Goal: Browse casually

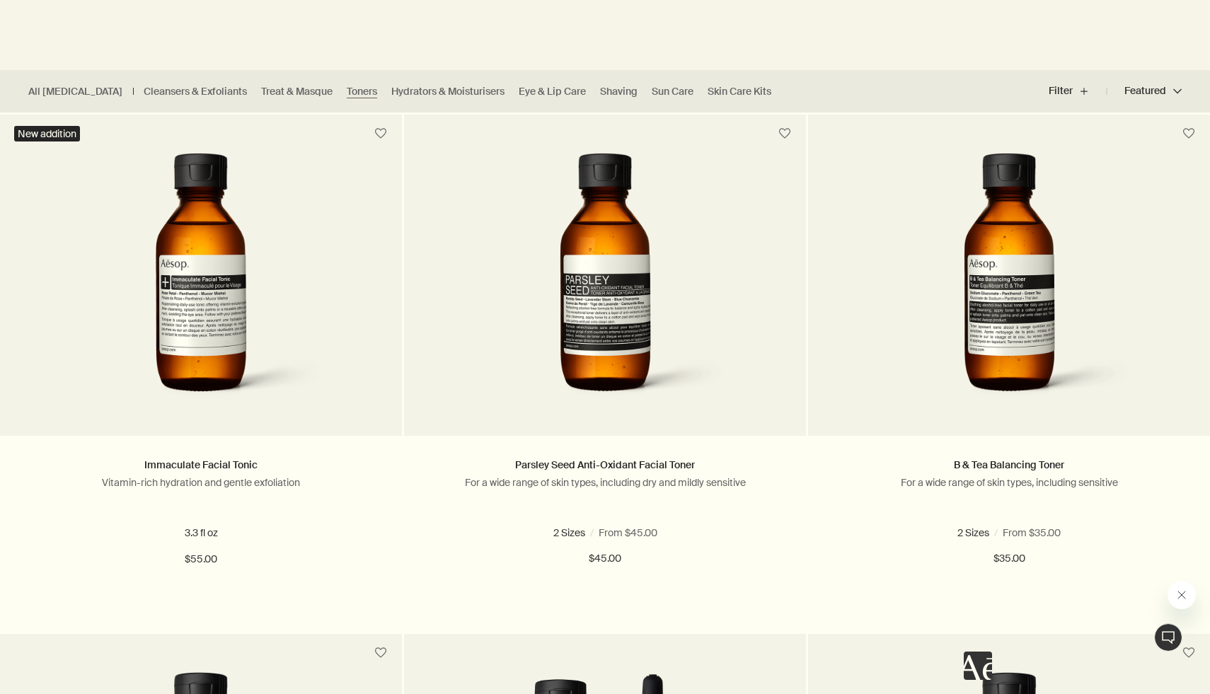
scroll to position [373, 0]
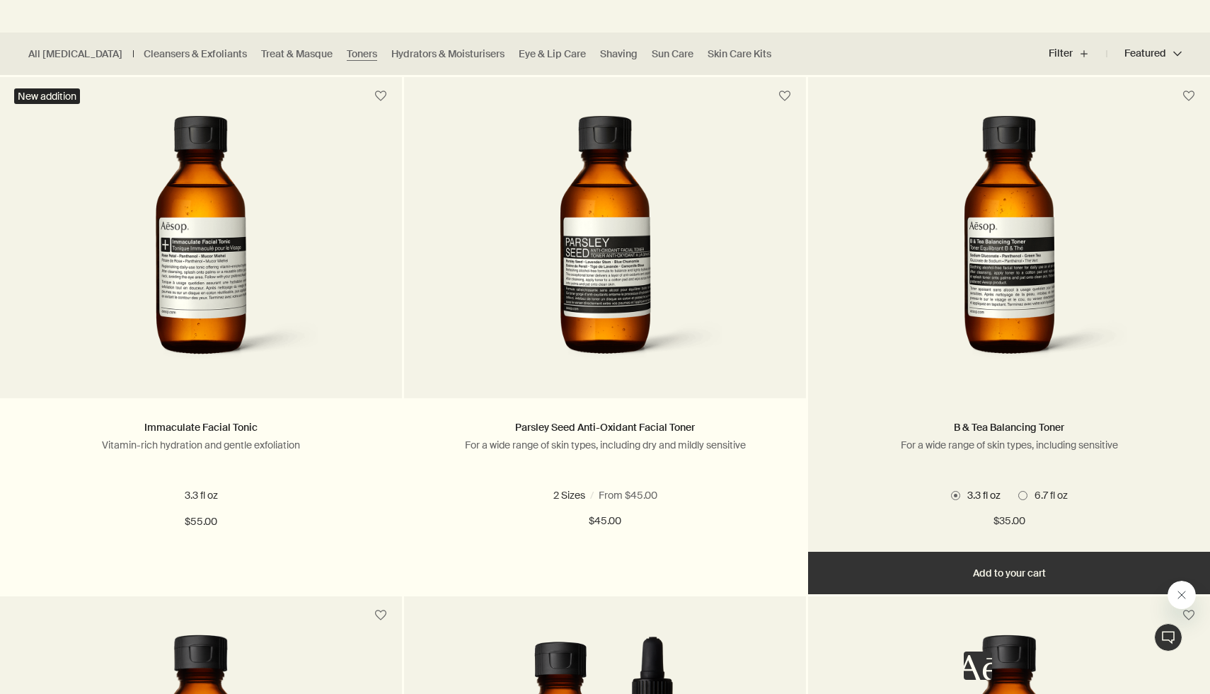
click at [924, 255] on img at bounding box center [1009, 246] width 258 height 262
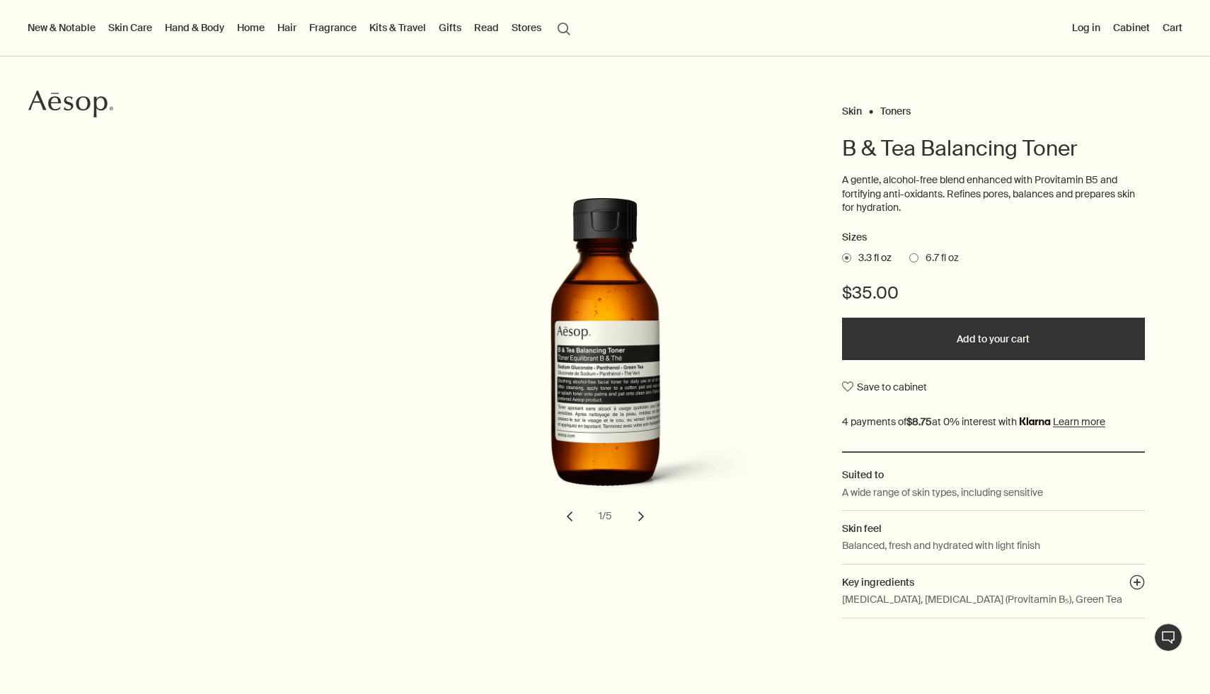
scroll to position [70, 0]
click at [643, 517] on button "chevron" at bounding box center [641, 517] width 31 height 31
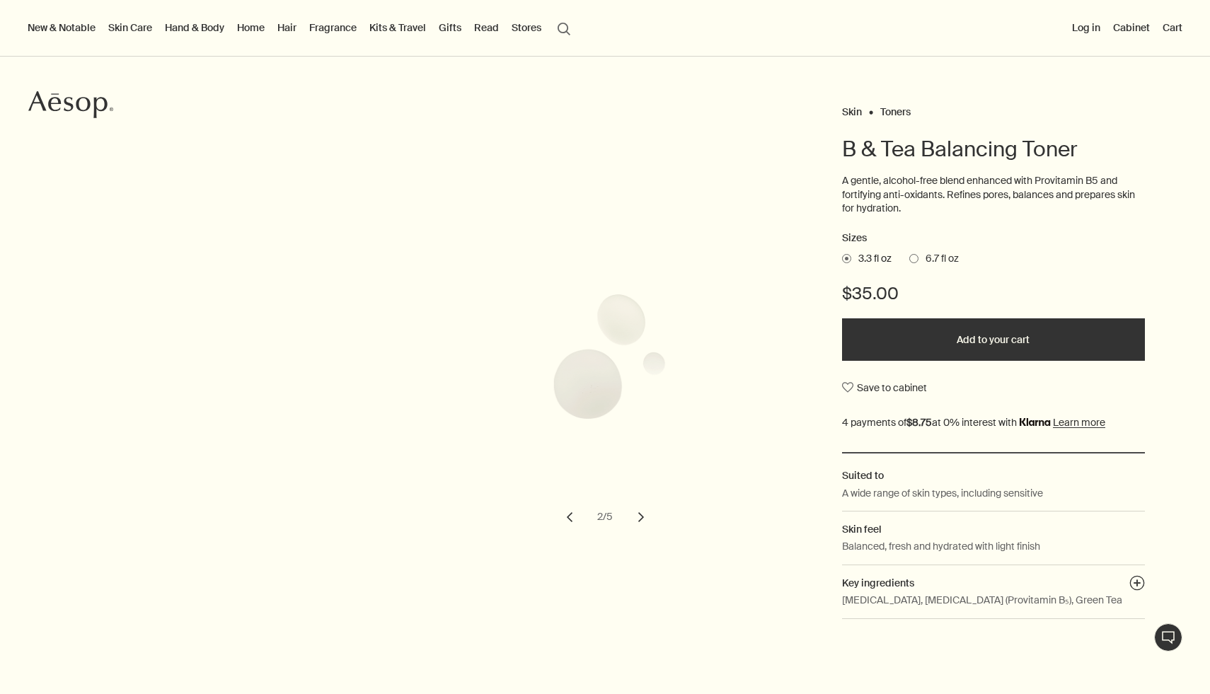
click at [643, 517] on button "chevron" at bounding box center [641, 517] width 31 height 31
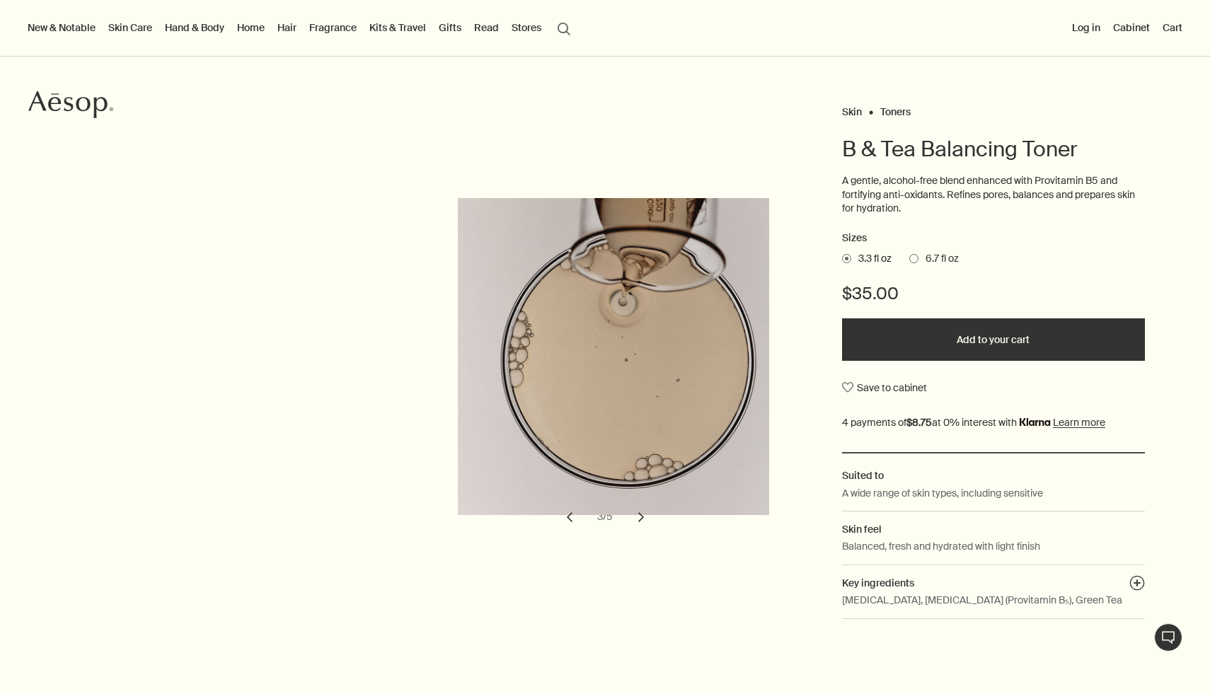
click at [643, 517] on button "chevron" at bounding box center [641, 517] width 31 height 31
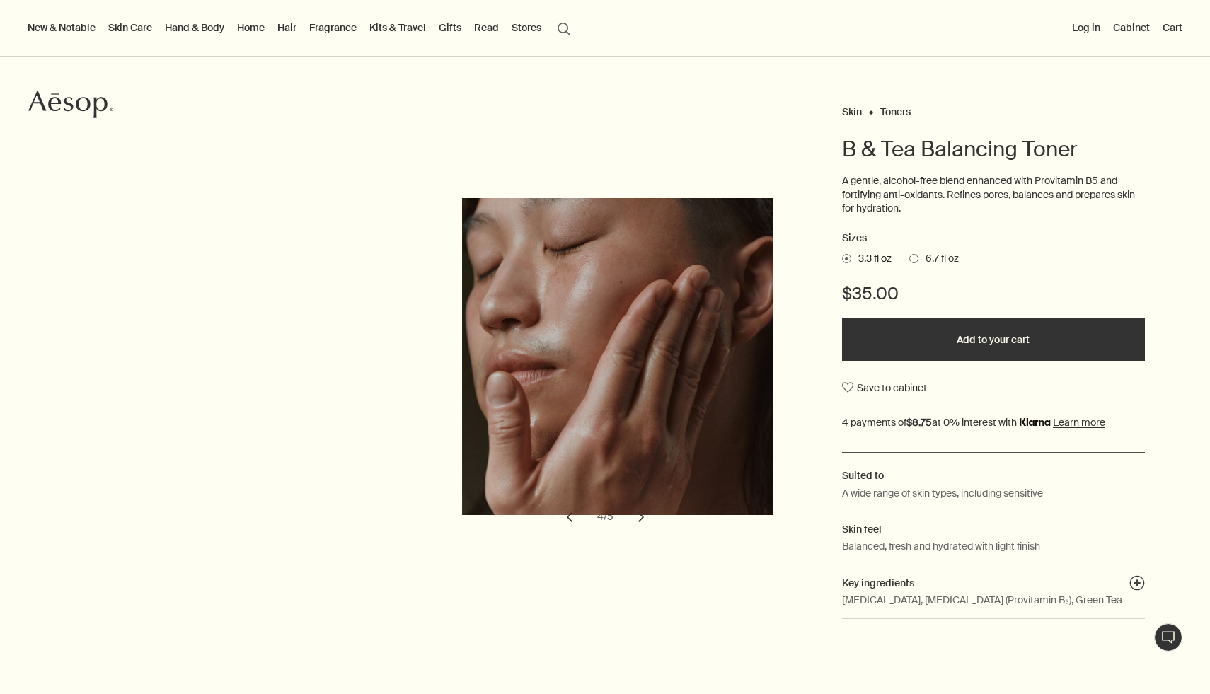
click at [643, 517] on button "chevron" at bounding box center [641, 517] width 31 height 31
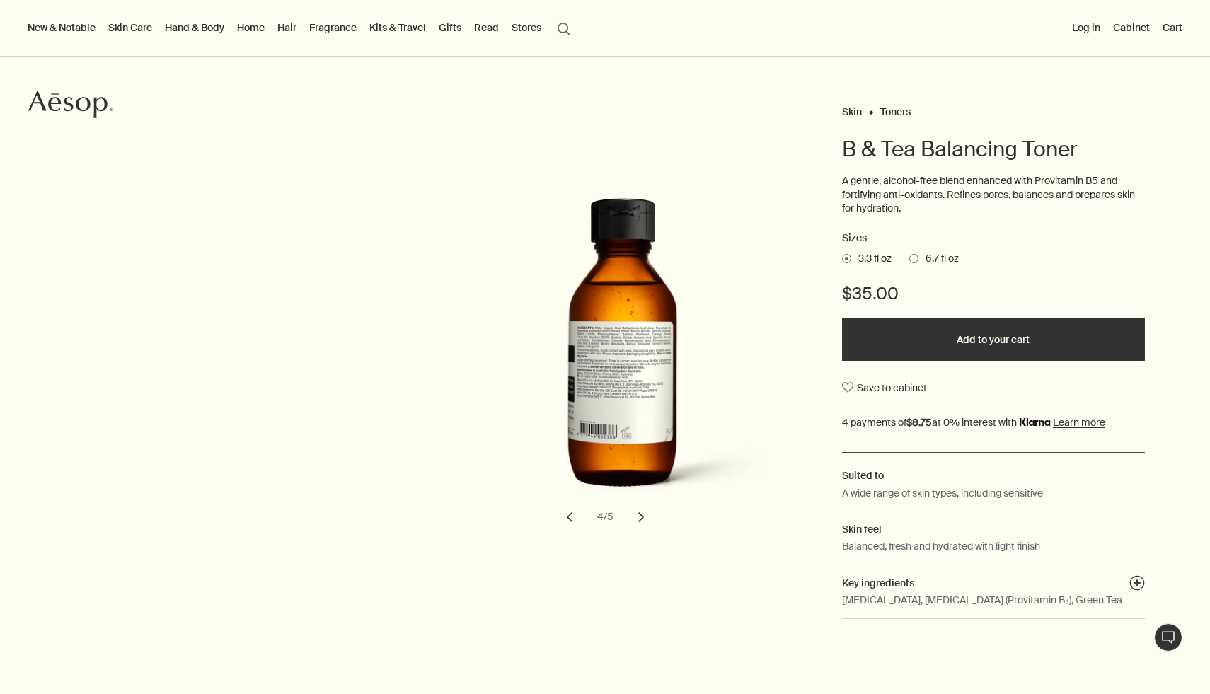
click at [643, 517] on button "chevron" at bounding box center [641, 517] width 31 height 31
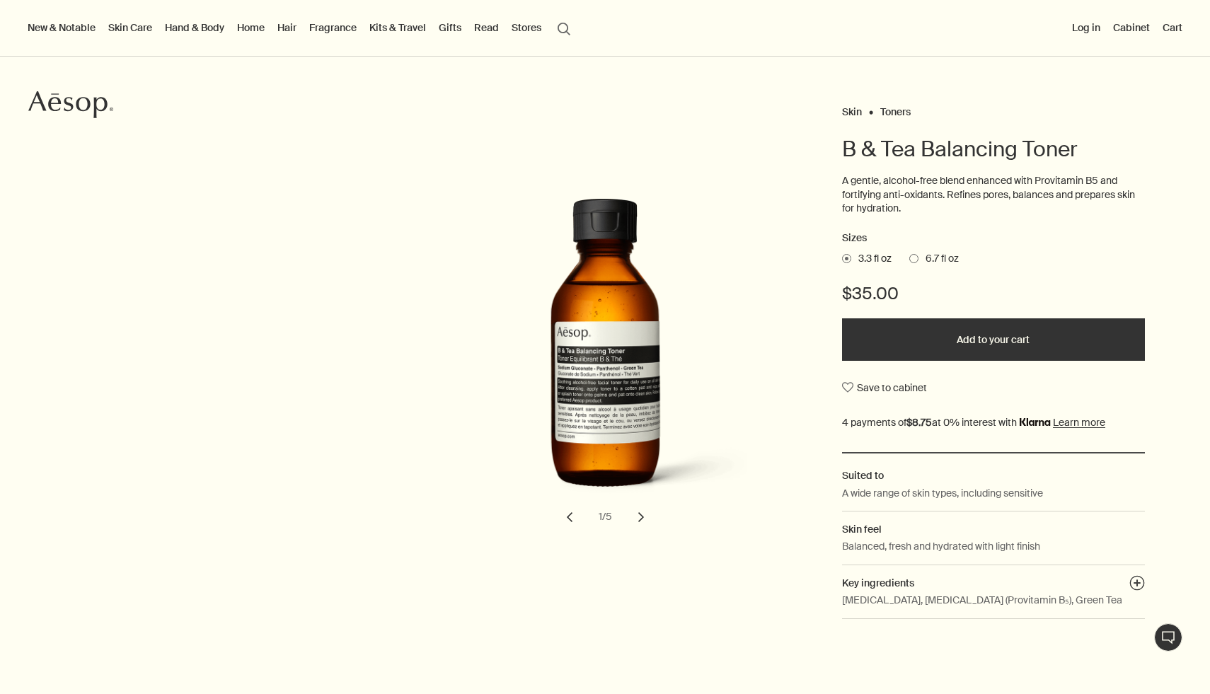
click at [145, 27] on link "Skin Care" at bounding box center [130, 27] width 50 height 18
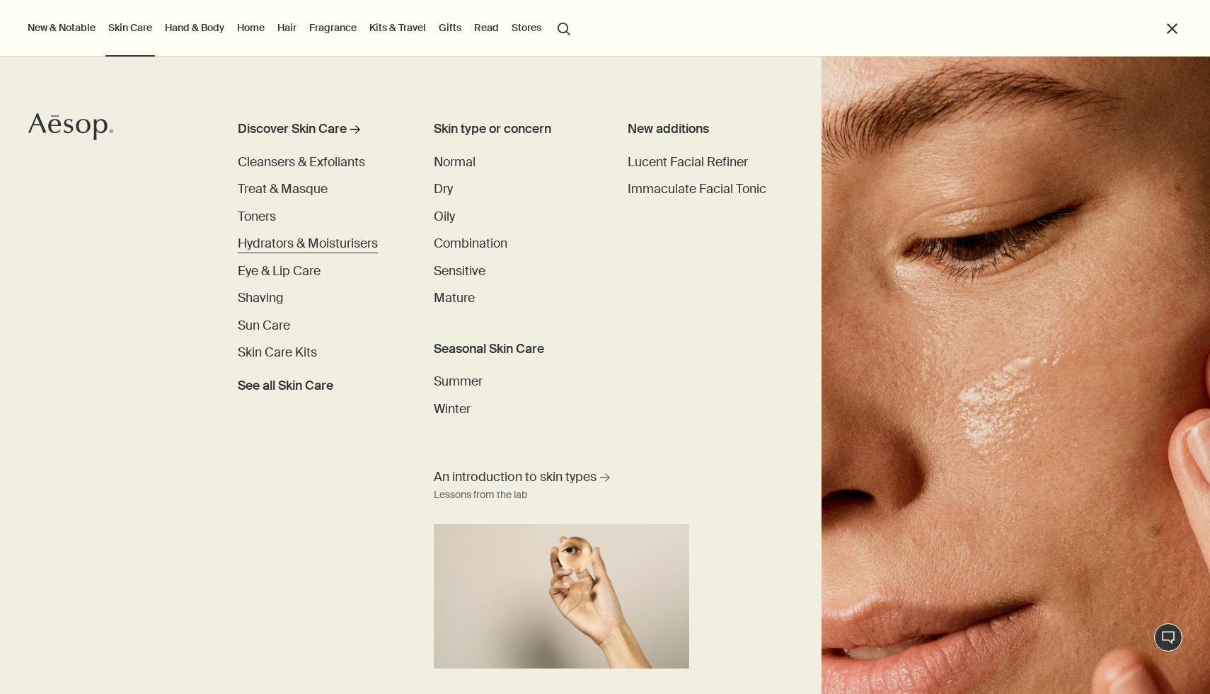
click at [293, 248] on span "Hydrators & Moisturisers" at bounding box center [308, 244] width 140 height 16
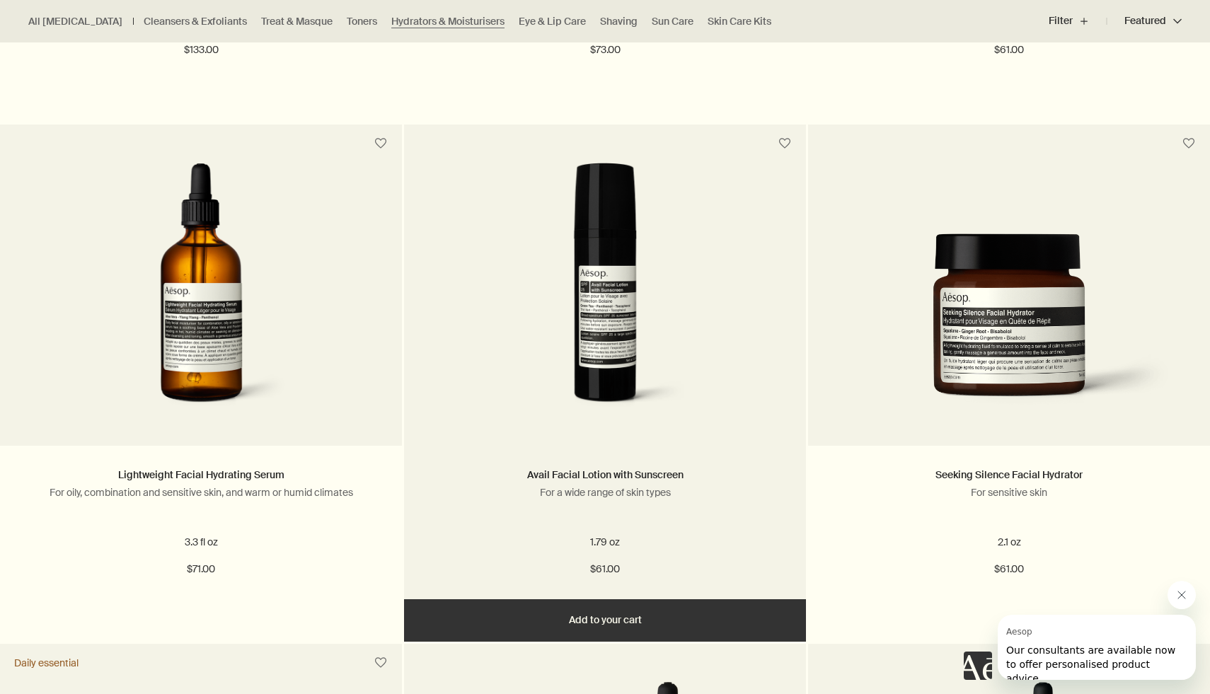
scroll to position [2403, 0]
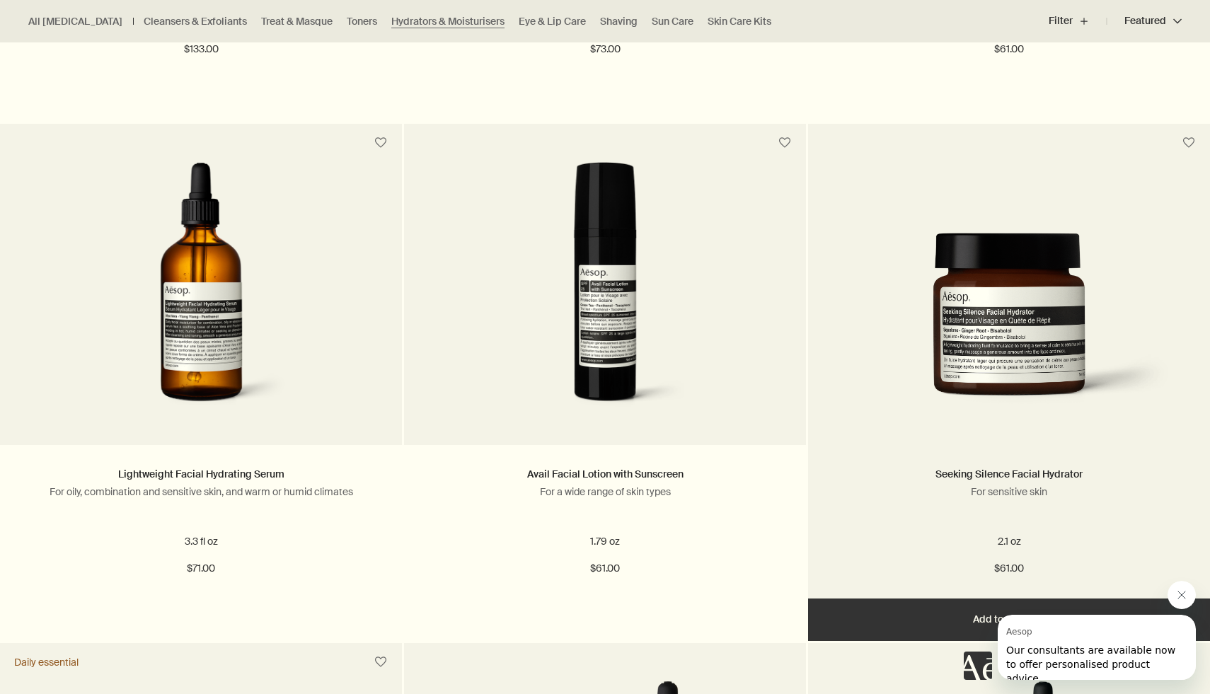
click at [894, 408] on img at bounding box center [1009, 328] width 360 height 191
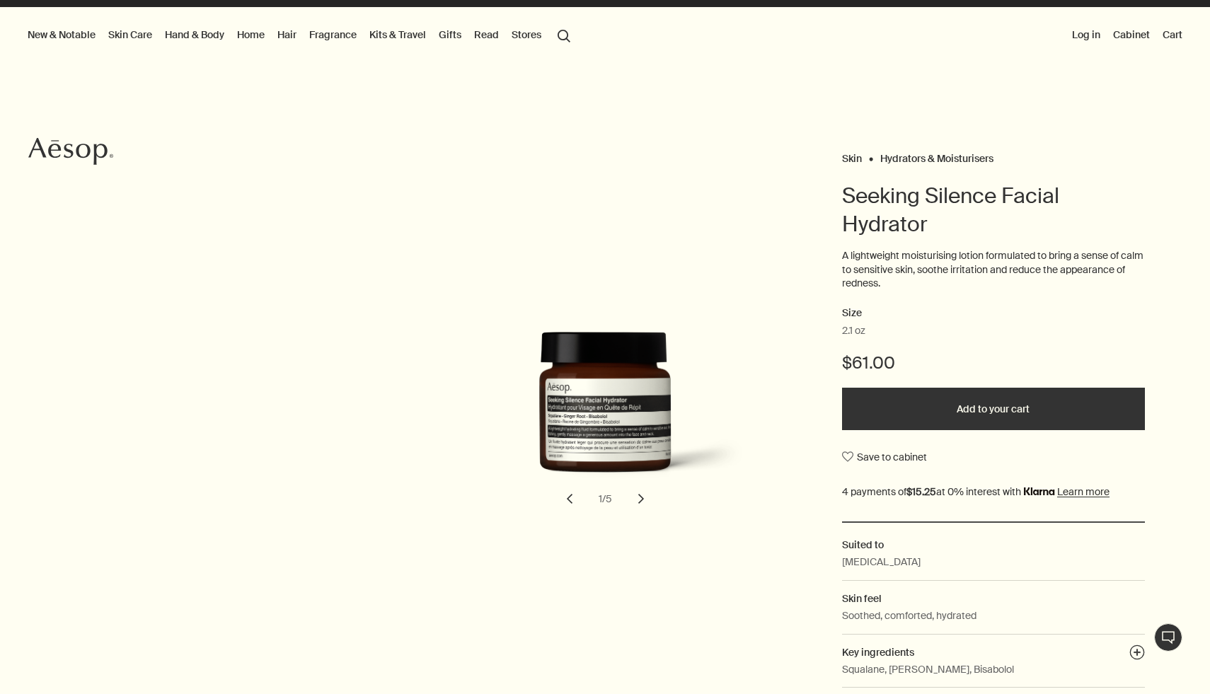
click at [641, 501] on button "chevron" at bounding box center [641, 498] width 31 height 31
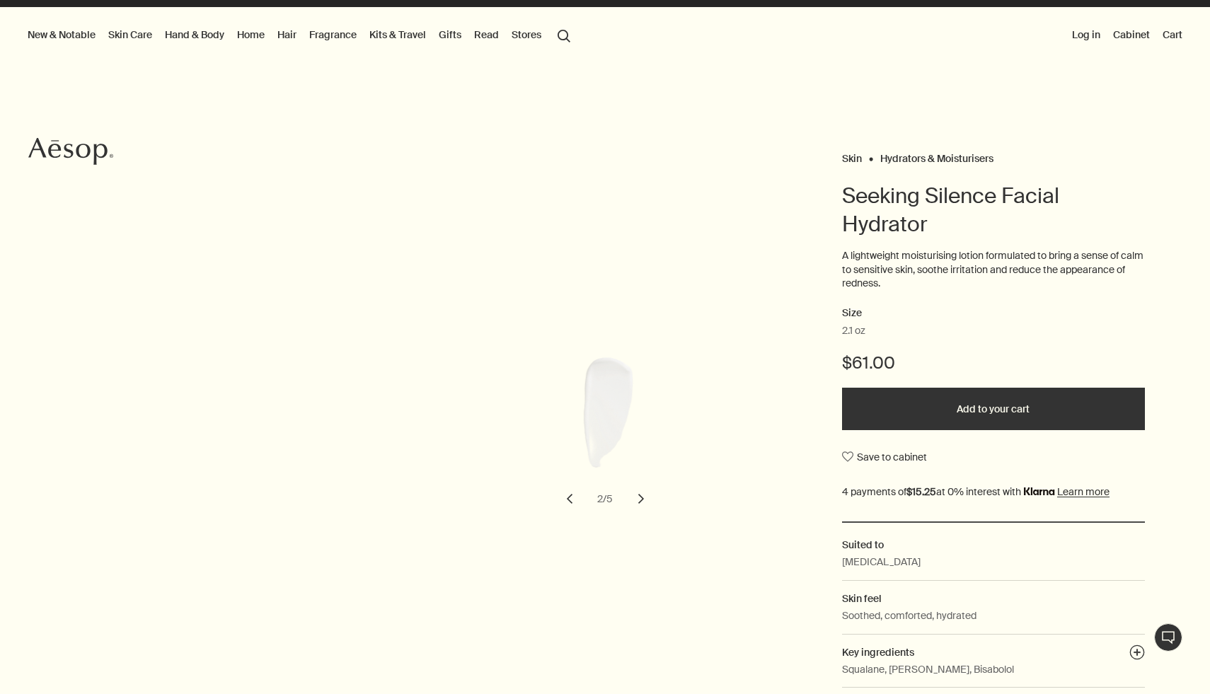
click at [641, 501] on button "chevron" at bounding box center [641, 498] width 31 height 31
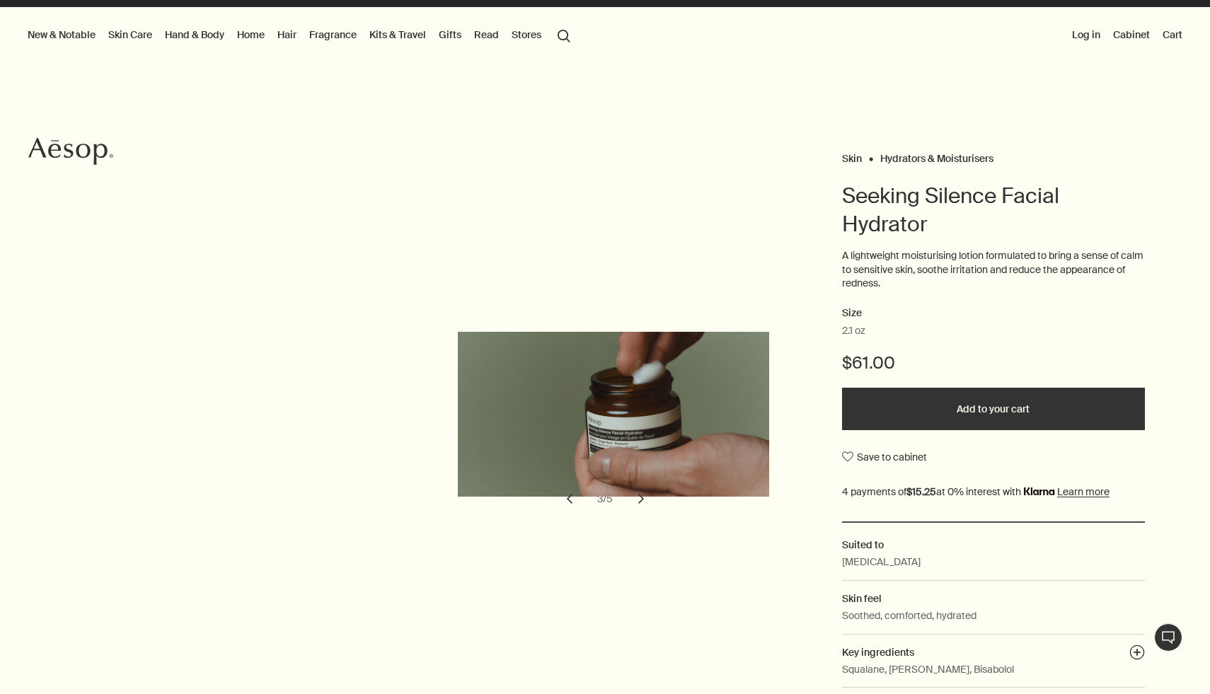
click at [641, 501] on button "chevron" at bounding box center [641, 498] width 31 height 31
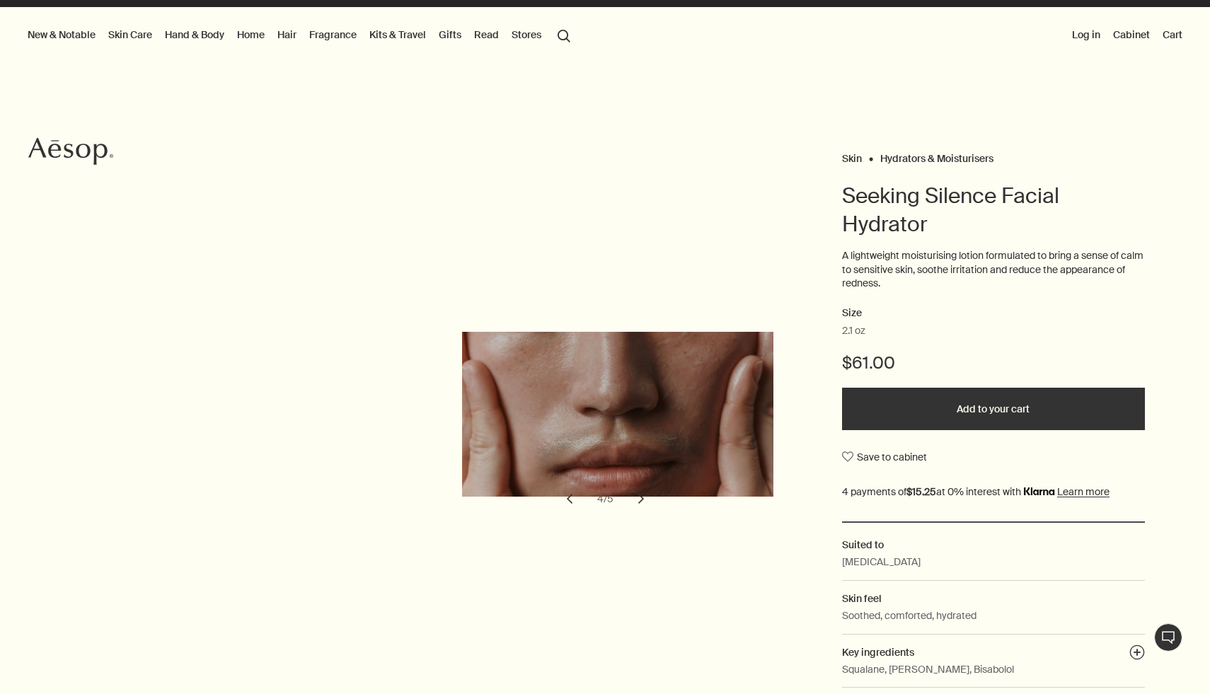
click at [641, 501] on button "chevron" at bounding box center [641, 498] width 31 height 31
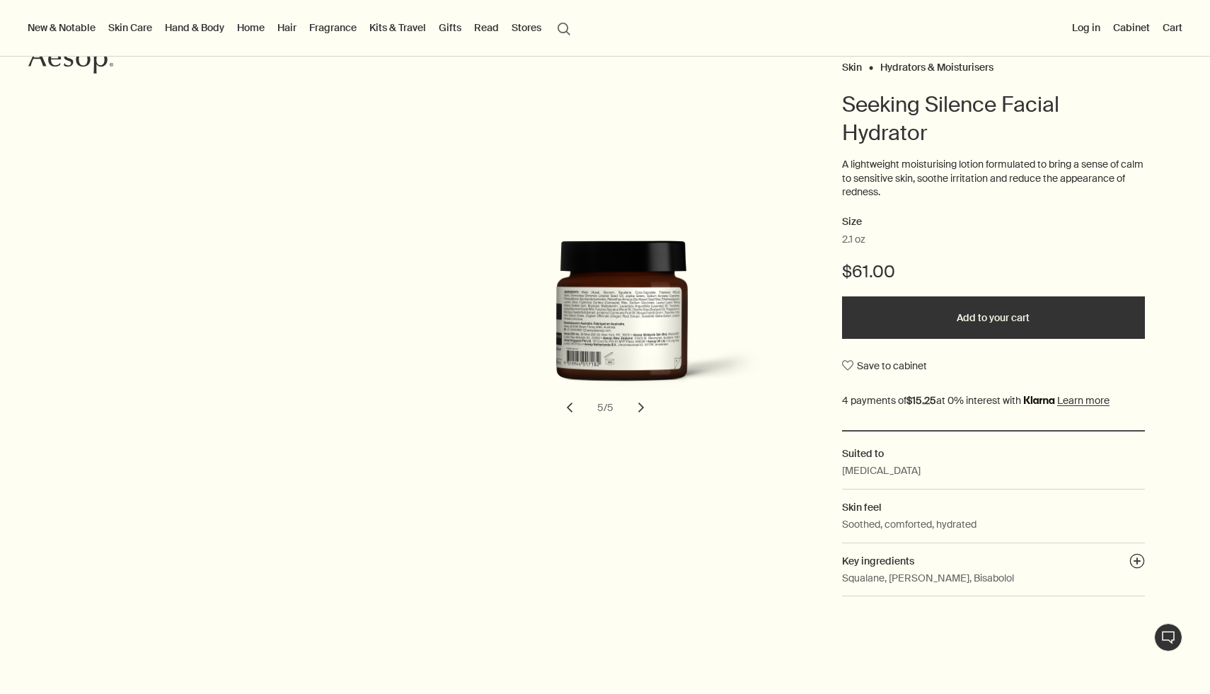
scroll to position [87, 0]
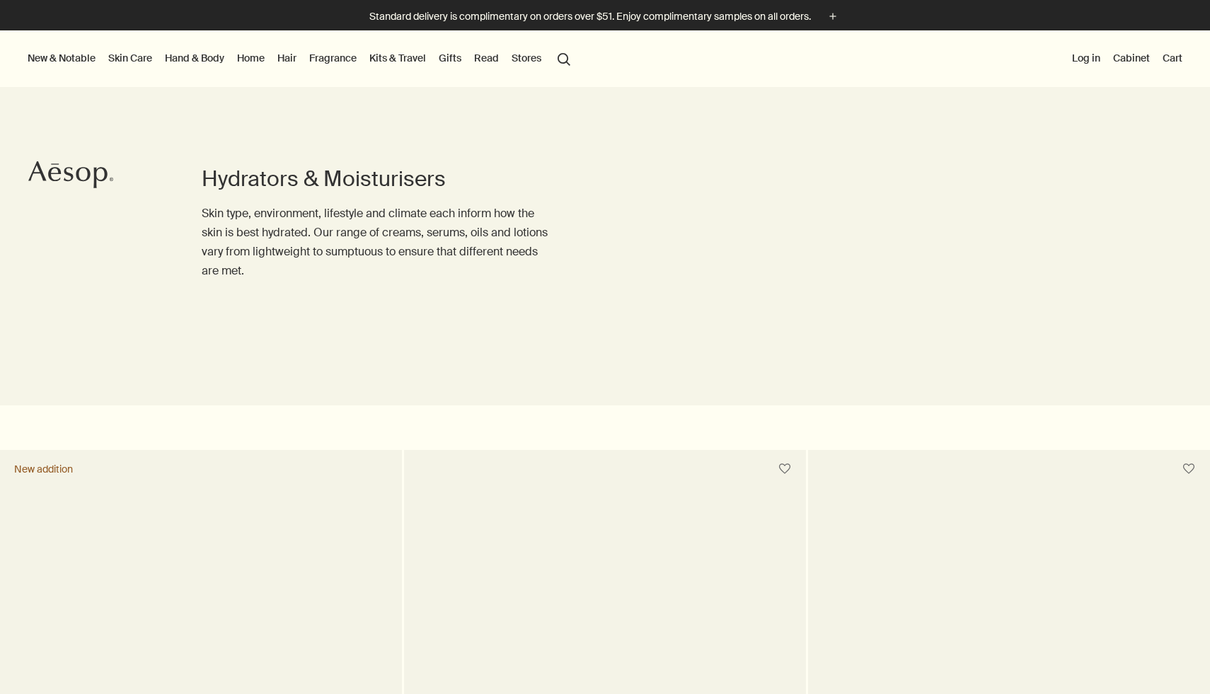
scroll to position [2403, 0]
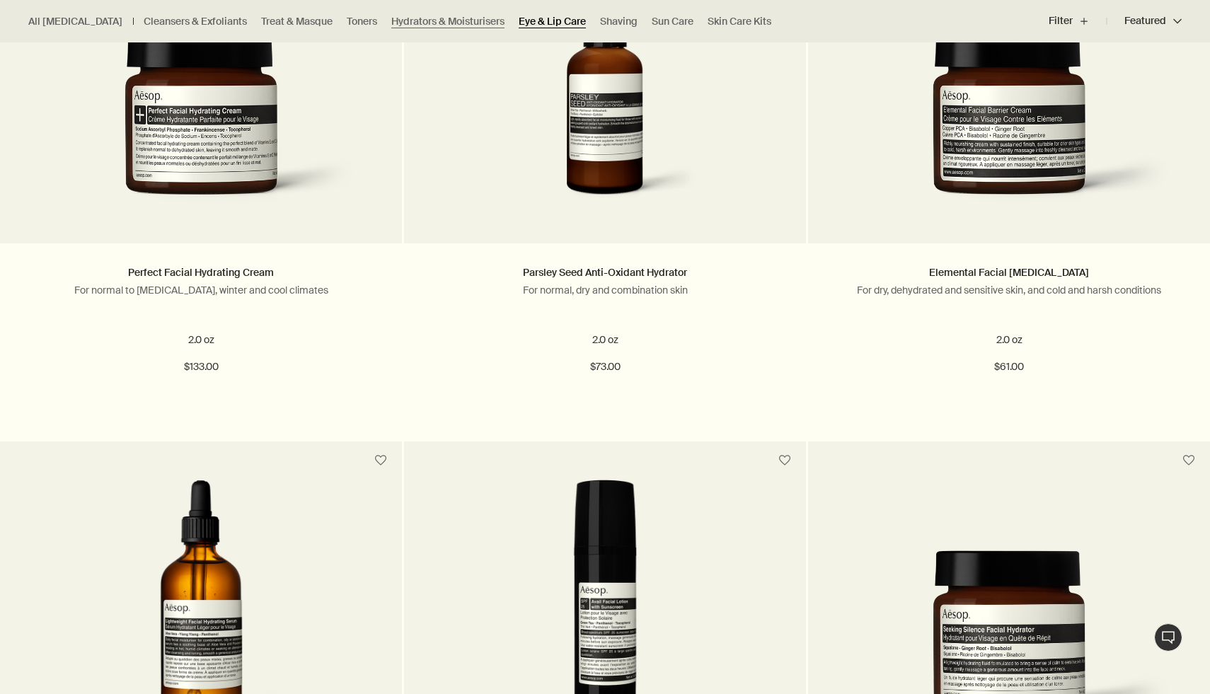
click at [519, 25] on link "Eye & Lip Care" at bounding box center [552, 21] width 67 height 13
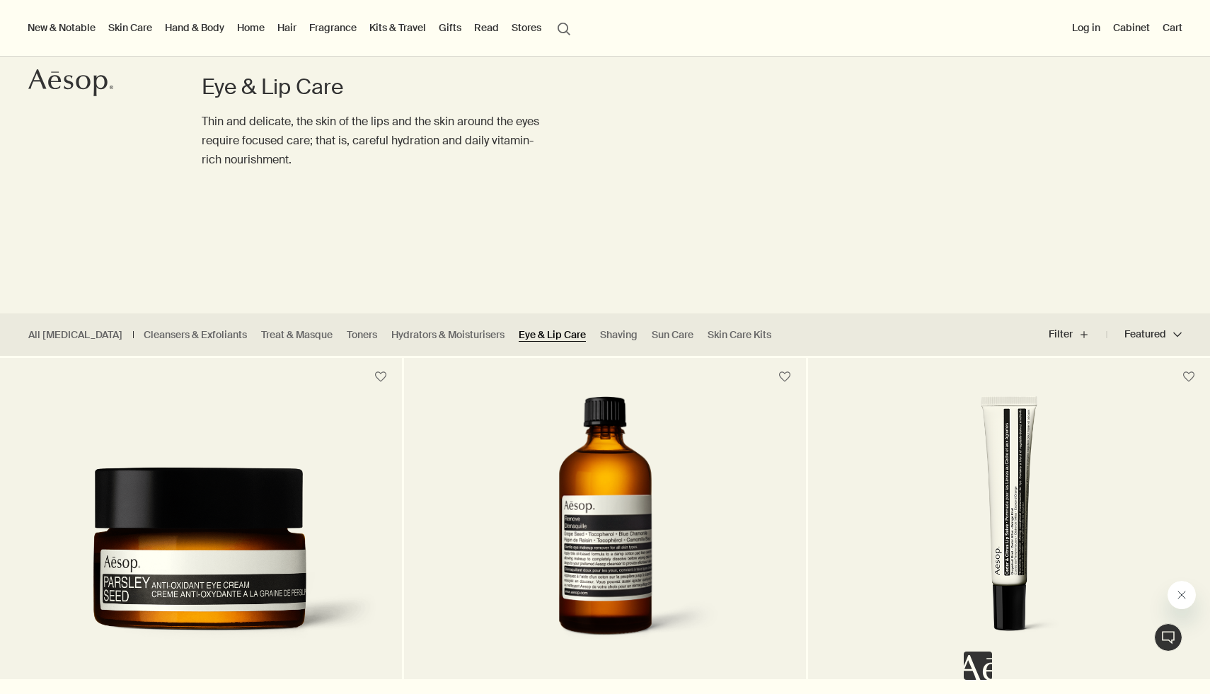
scroll to position [52, 0]
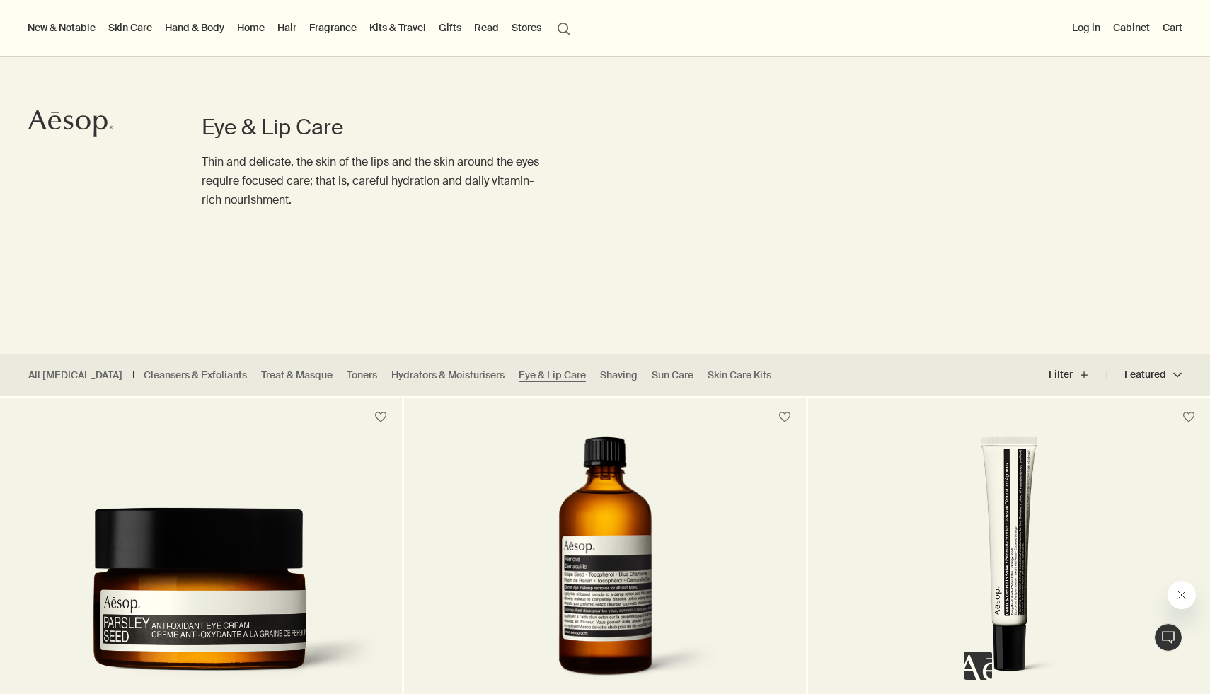
click at [140, 24] on link "Skin Care" at bounding box center [130, 27] width 50 height 18
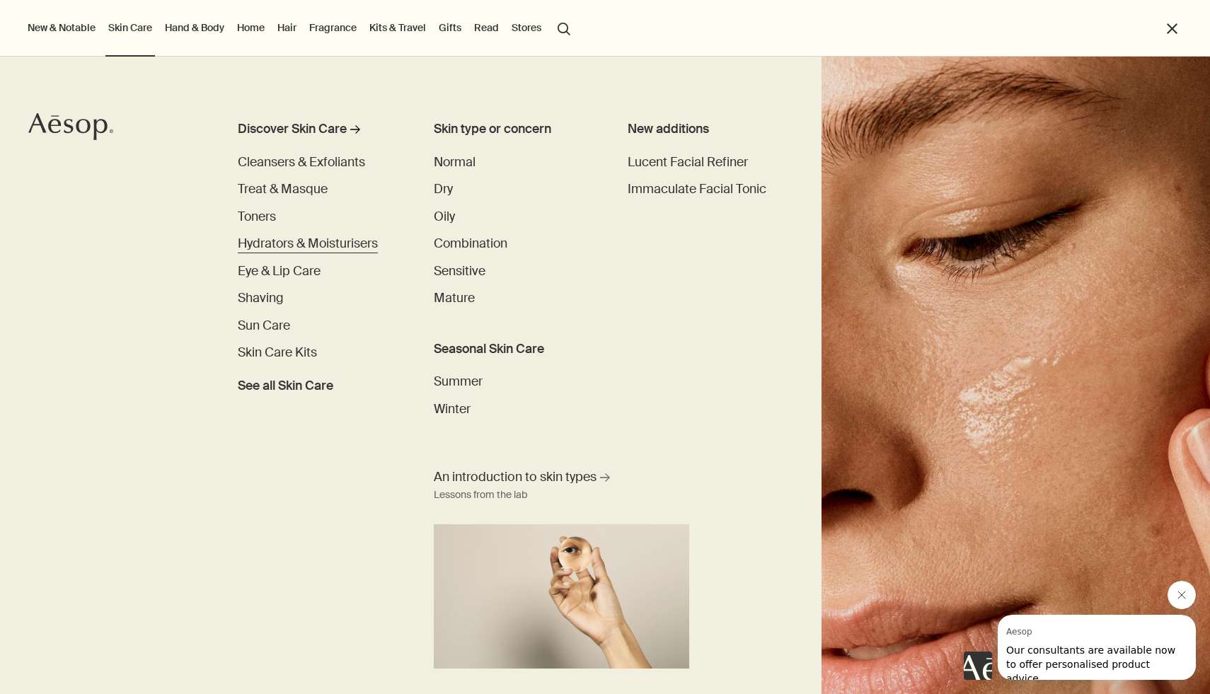
click at [276, 241] on span "Hydrators & Moisturisers" at bounding box center [308, 244] width 140 height 16
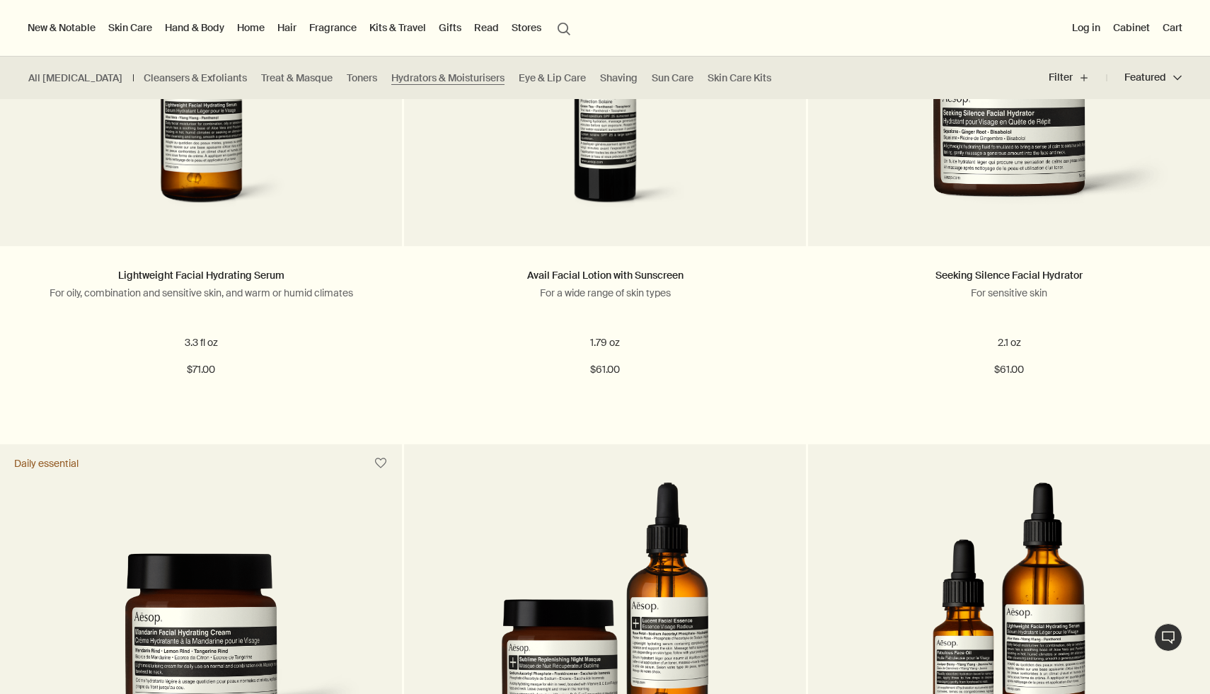
scroll to position [2519, 0]
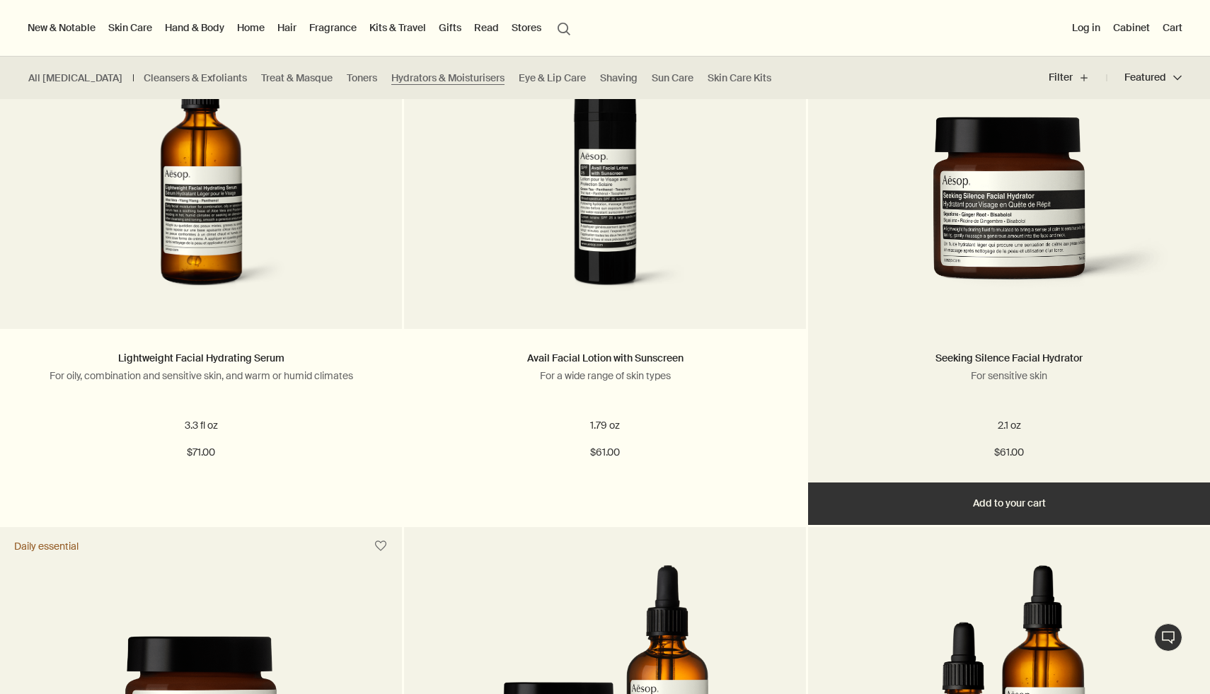
click at [974, 269] on img at bounding box center [1009, 212] width 360 height 191
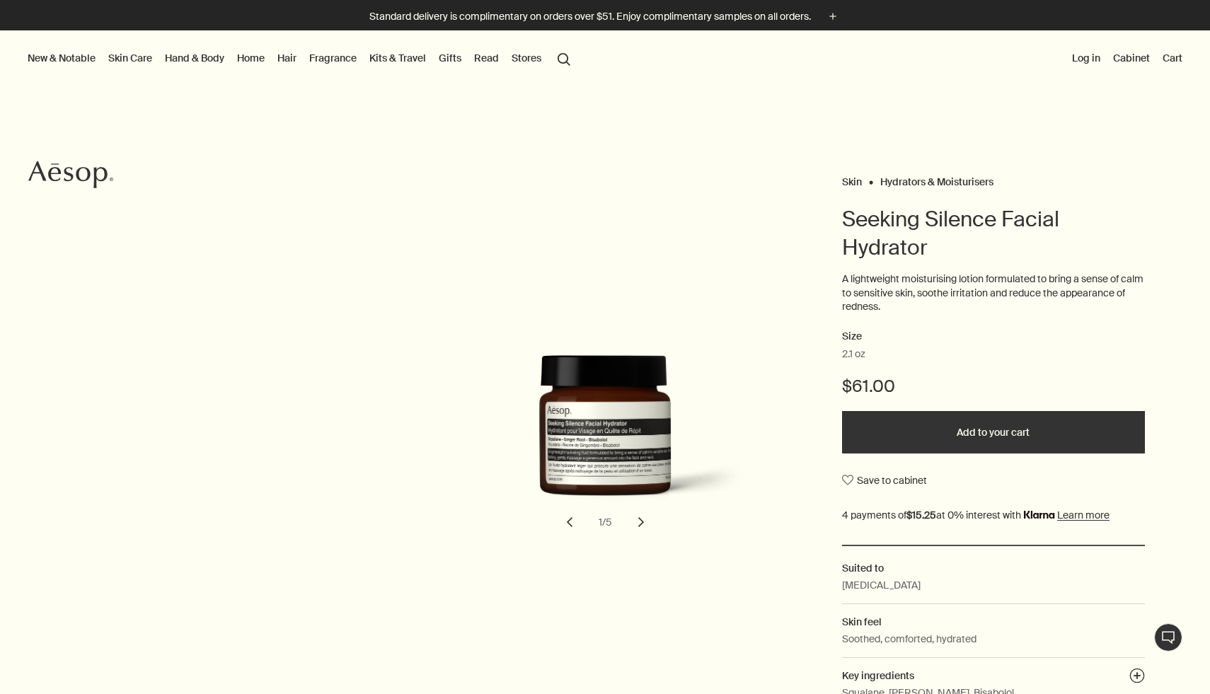
click at [979, 437] on button "Add to your cart" at bounding box center [993, 432] width 303 height 42
click at [144, 58] on link "Skin Care" at bounding box center [130, 58] width 50 height 18
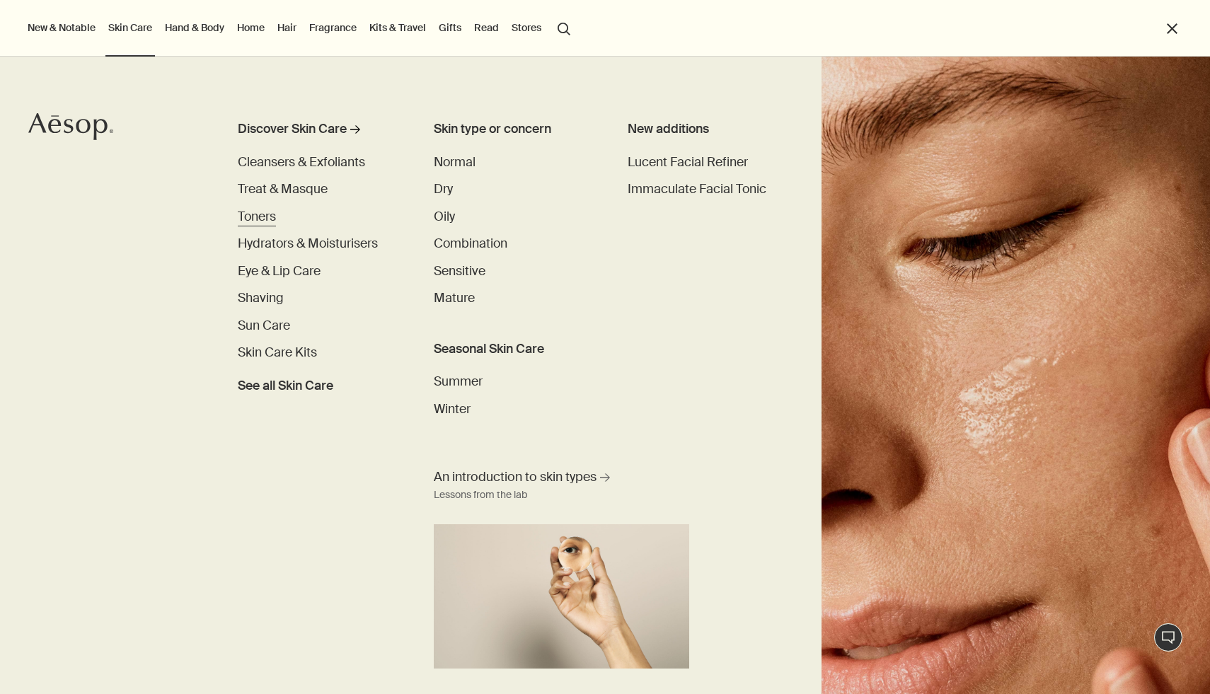
click at [270, 213] on span "Toners" at bounding box center [257, 217] width 38 height 16
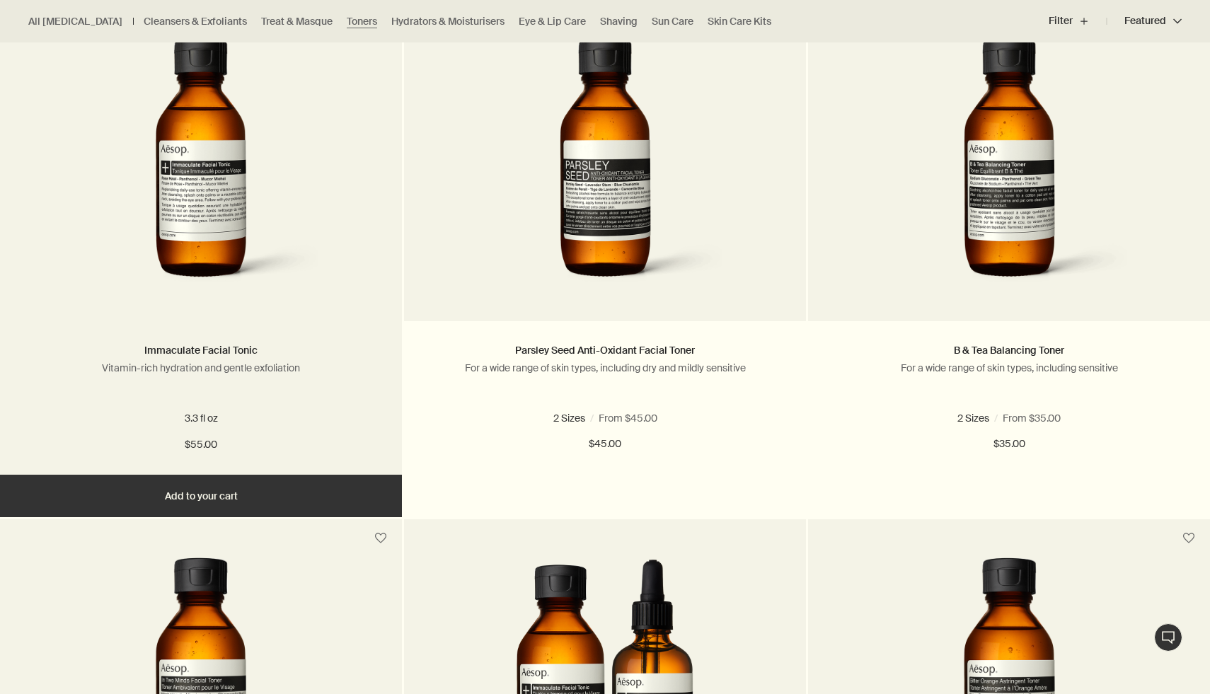
scroll to position [457, 0]
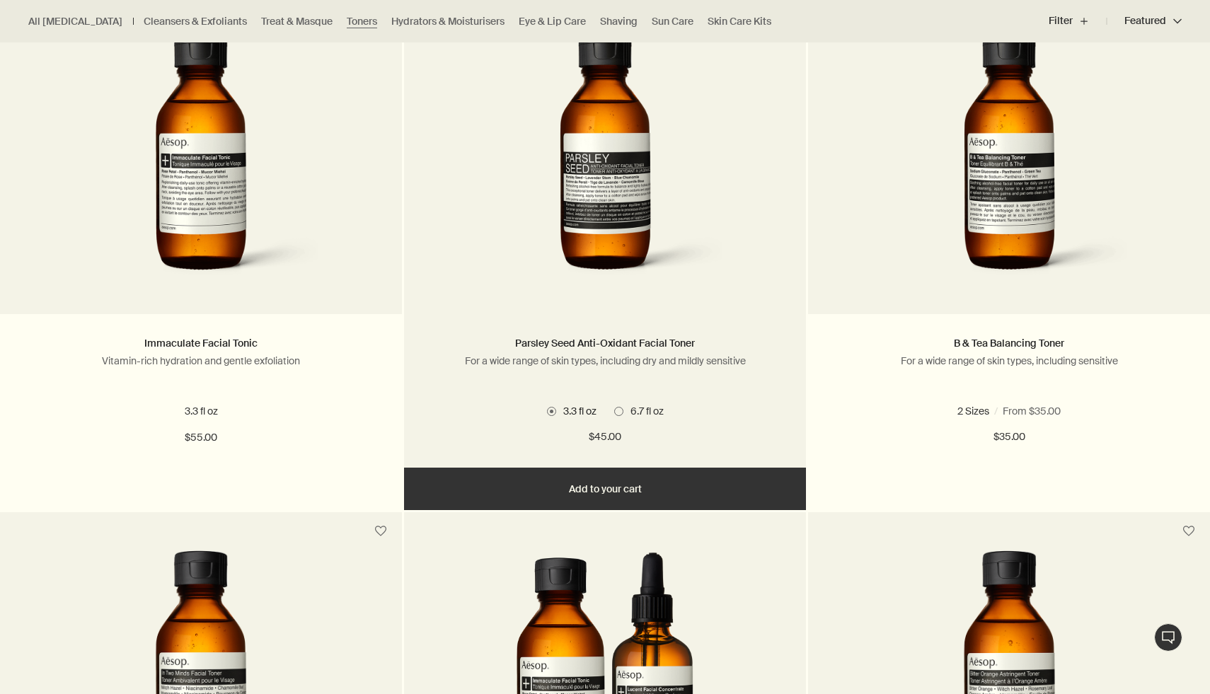
click at [720, 294] on link at bounding box center [605, 172] width 402 height 283
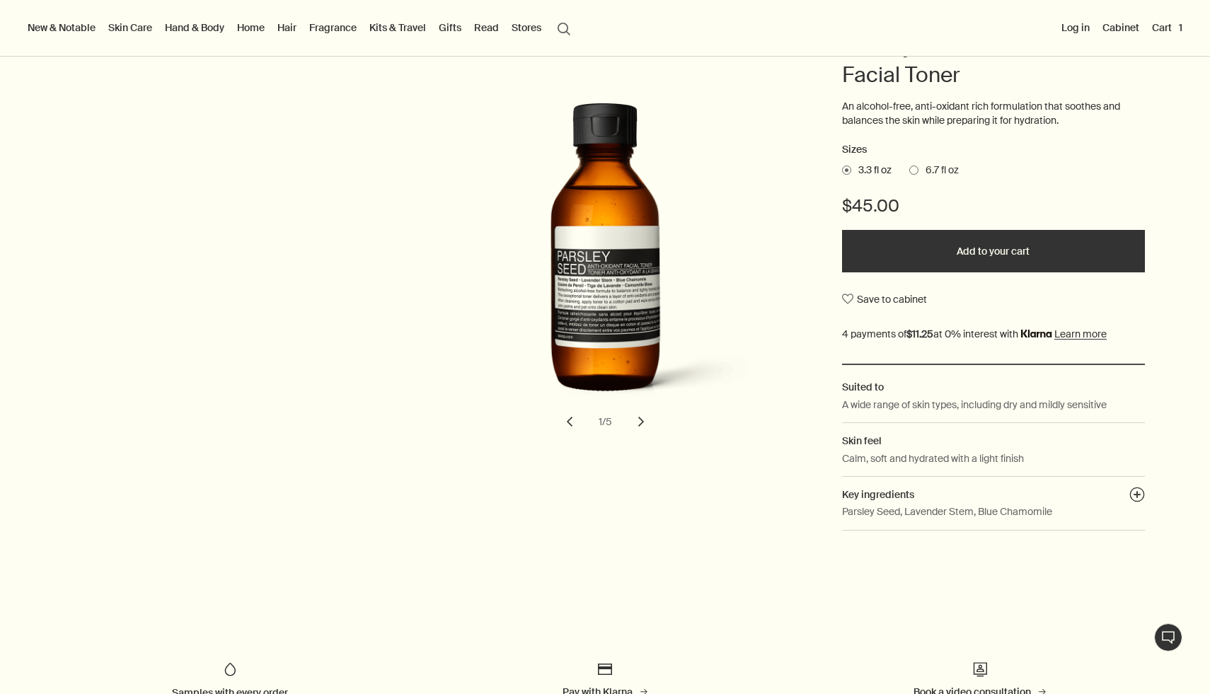
scroll to position [168, 0]
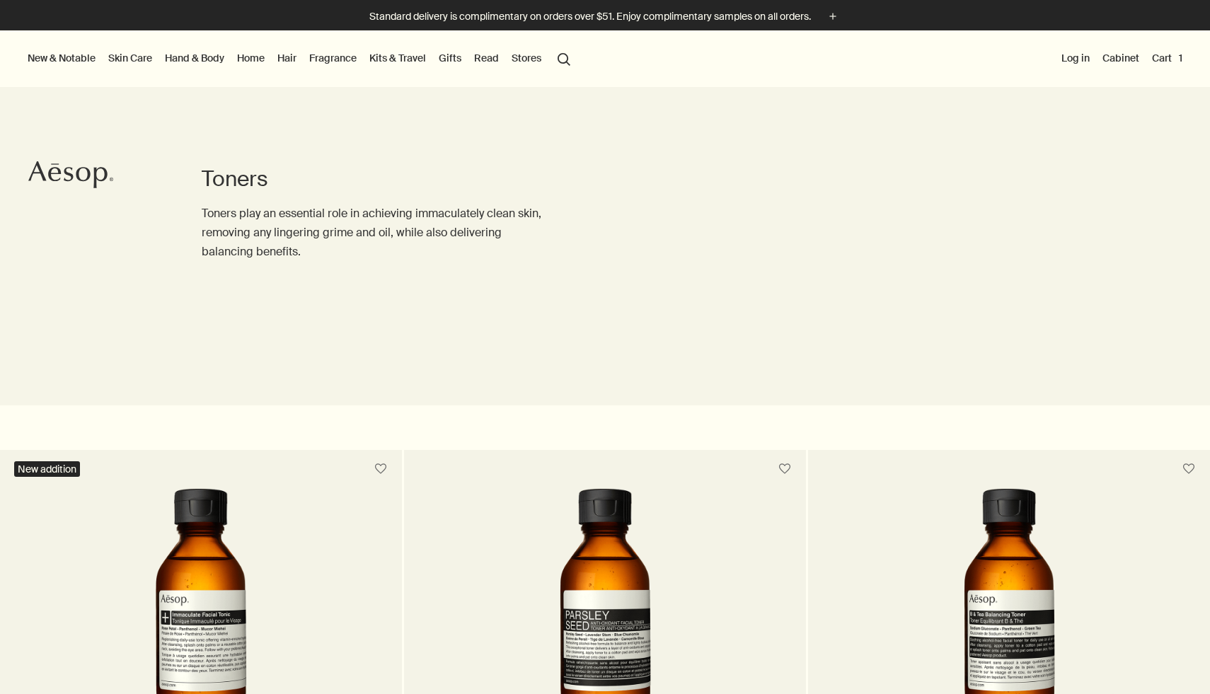
scroll to position [251, 0]
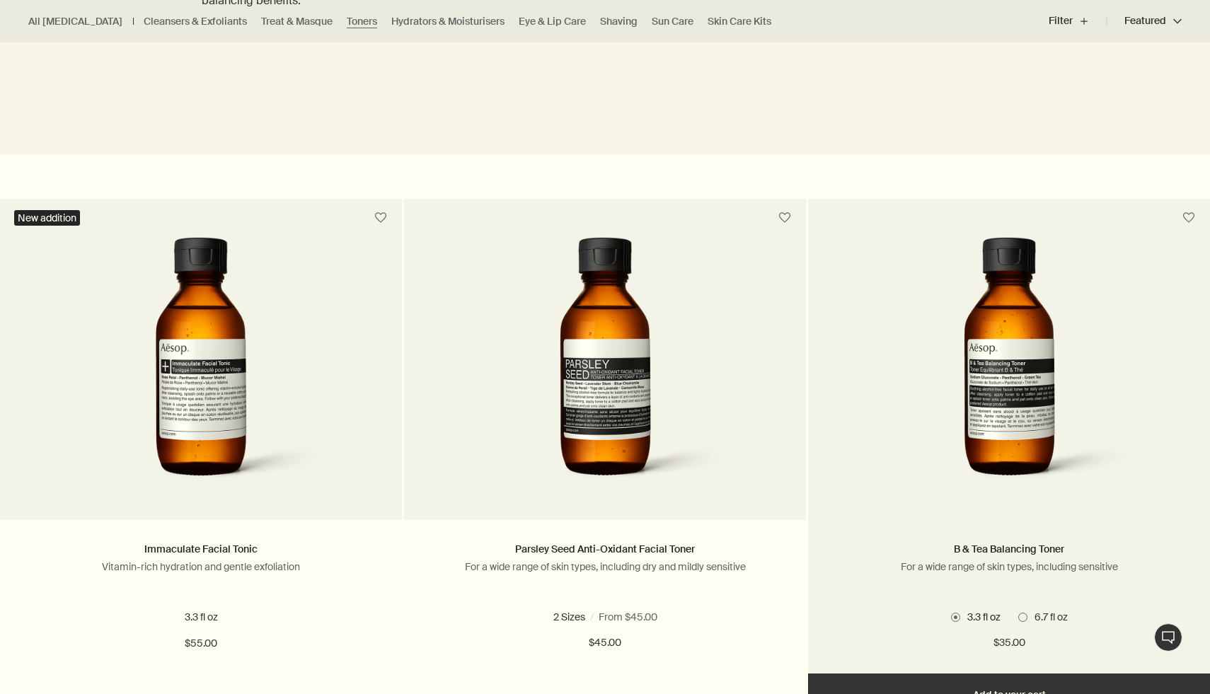
click at [964, 339] on img at bounding box center [1009, 368] width 258 height 262
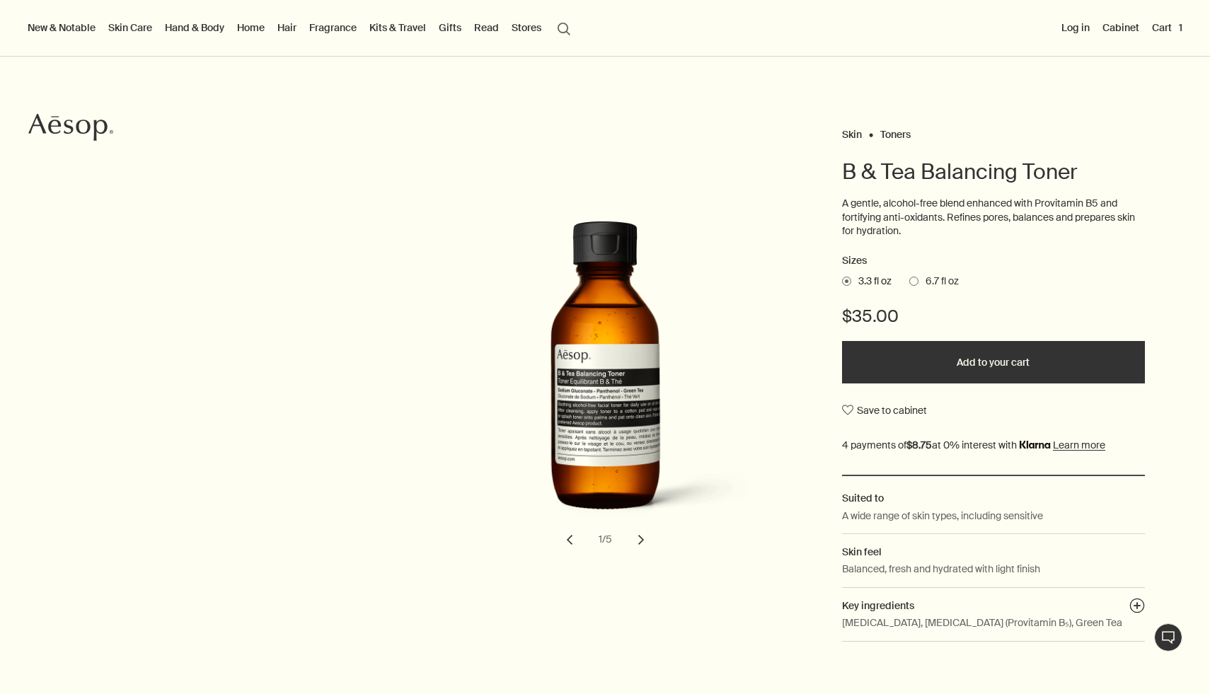
scroll to position [55, 0]
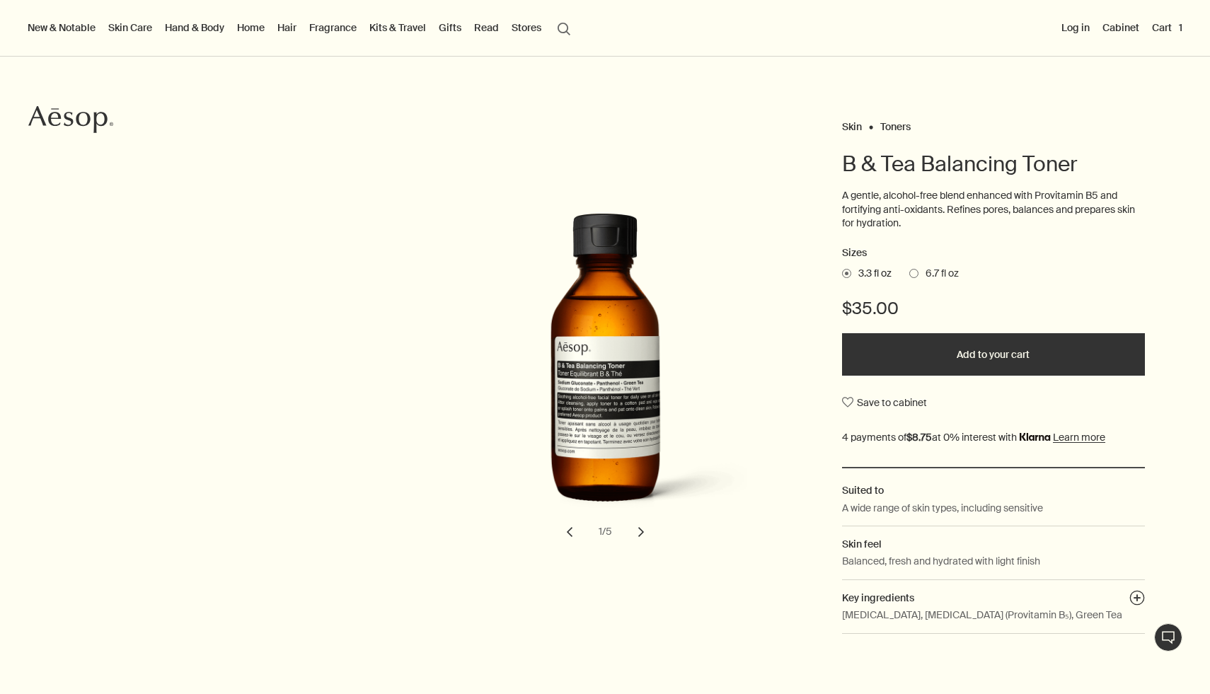
click at [1095, 357] on button "Add to your cart" at bounding box center [993, 354] width 303 height 42
click at [1159, 28] on button "Cart 2" at bounding box center [1166, 27] width 38 height 18
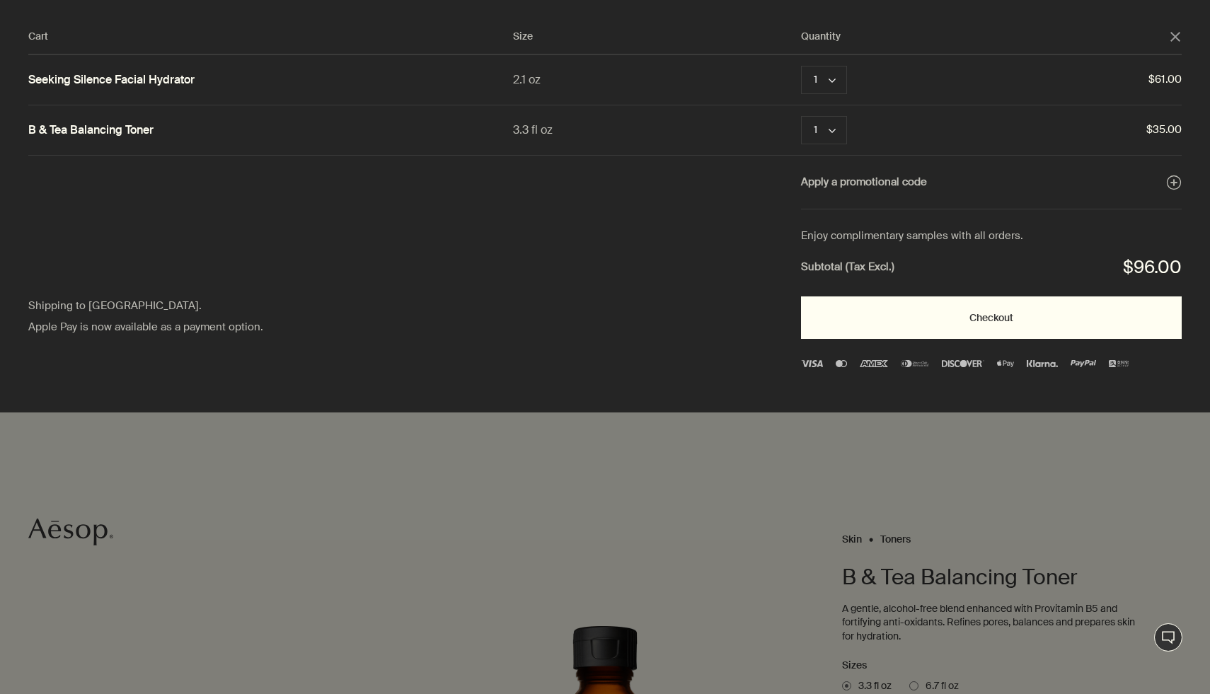
click at [1020, 321] on button "Checkout" at bounding box center [991, 318] width 381 height 42
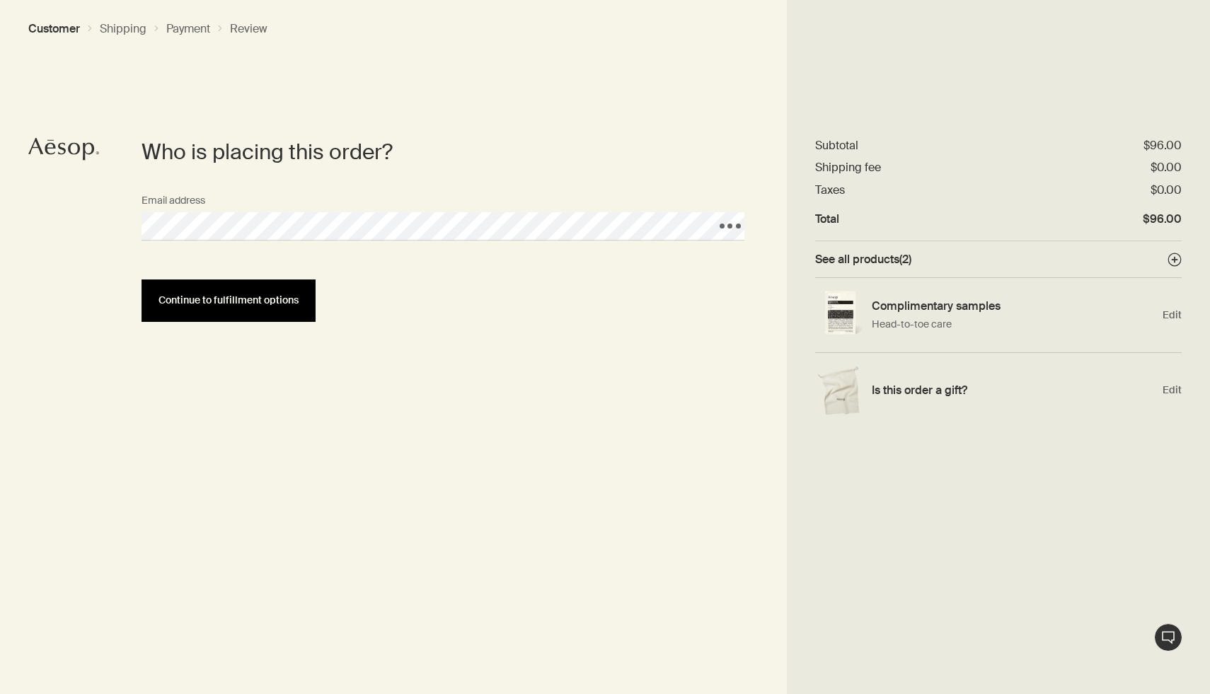
click at [250, 305] on span "Continue to fulfillment options" at bounding box center [229, 300] width 140 height 11
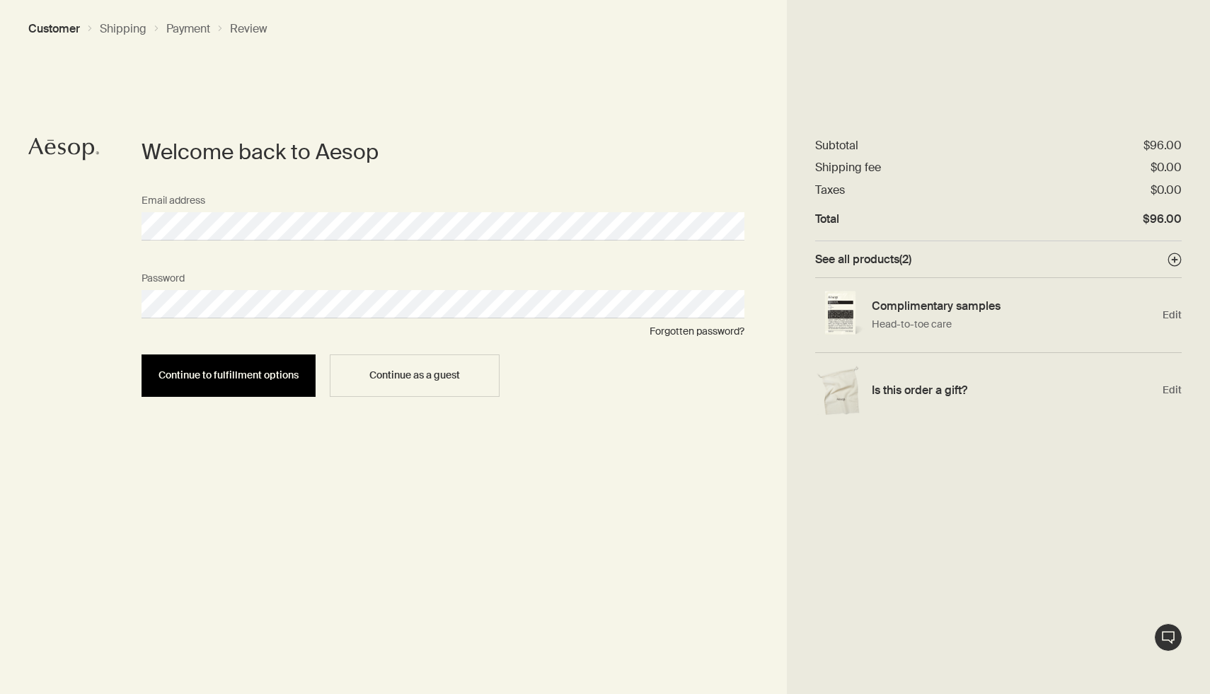
click at [222, 360] on button "Continue to fulfillment options" at bounding box center [229, 376] width 174 height 42
click at [142, 355] on button "Continue to fulfillment options" at bounding box center [229, 376] width 174 height 42
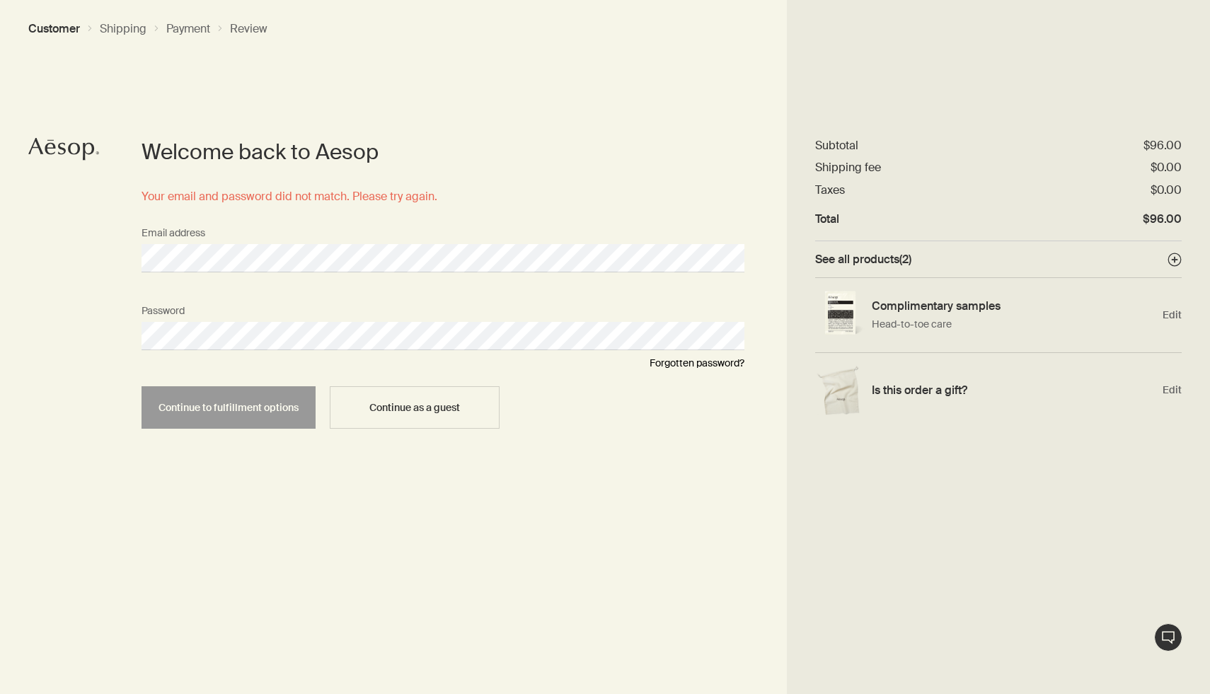
click at [672, 364] on link "Forgotten password?" at bounding box center [697, 363] width 95 height 13
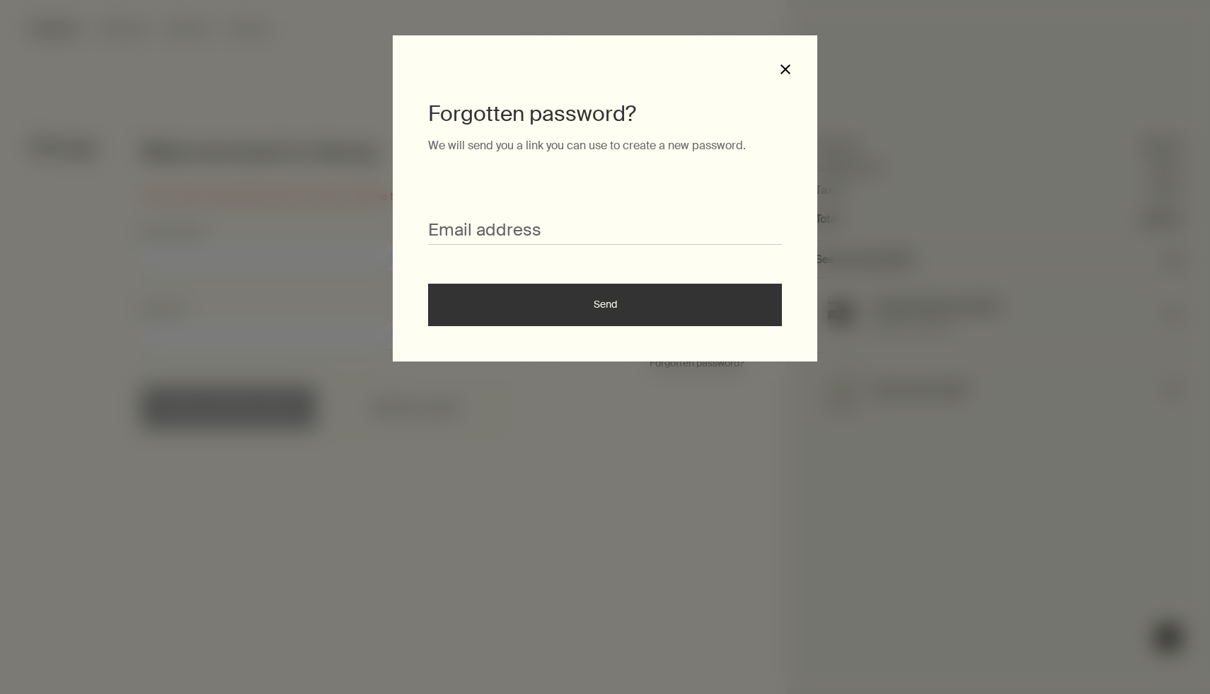
click at [784, 67] on button "close" at bounding box center [785, 69] width 13 height 13
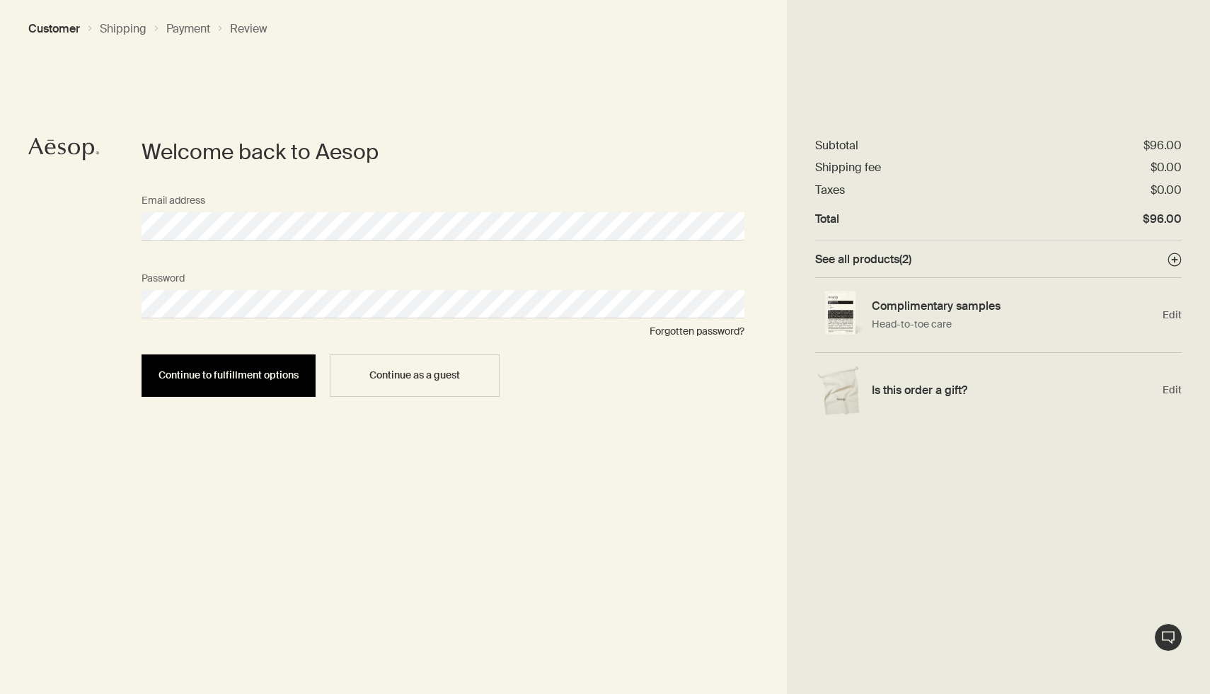
click at [282, 367] on button "Continue to fulfillment options" at bounding box center [229, 376] width 174 height 42
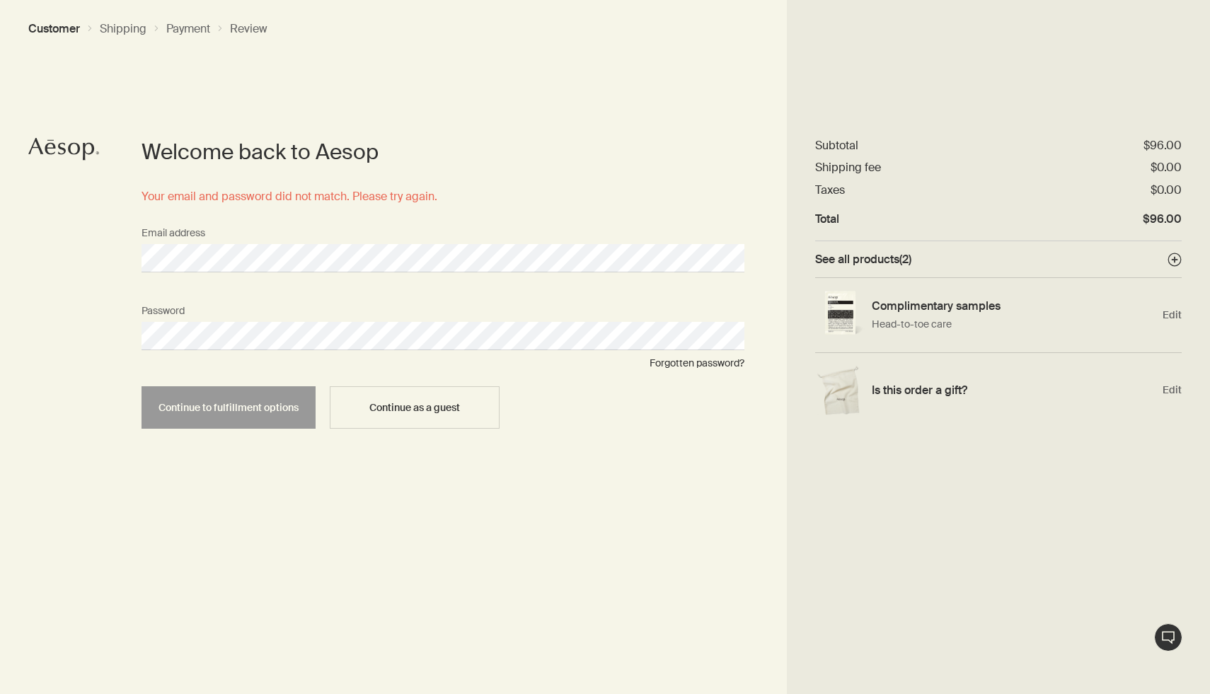
click at [703, 372] on div "Forgotten password?" at bounding box center [443, 363] width 603 height 18
click at [703, 363] on link "Forgotten password?" at bounding box center [697, 363] width 95 height 13
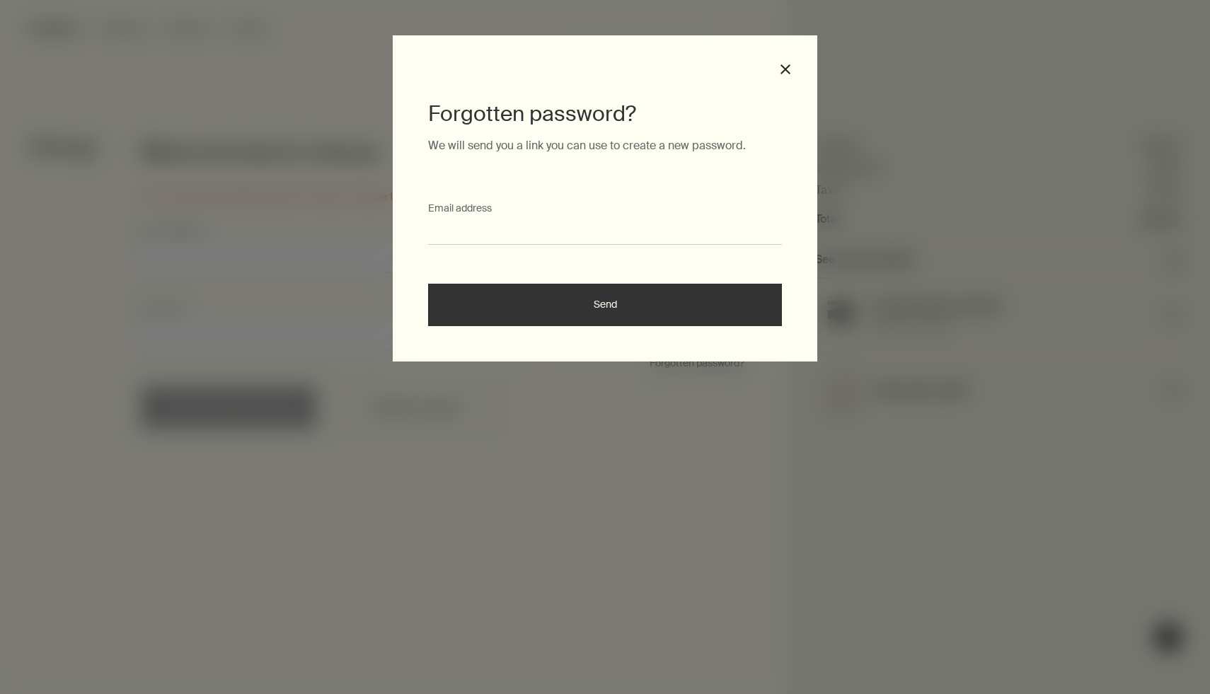
click at [577, 222] on input "Email address" at bounding box center [605, 232] width 354 height 26
type input "**********"
click at [584, 296] on button "Send" at bounding box center [605, 305] width 354 height 42
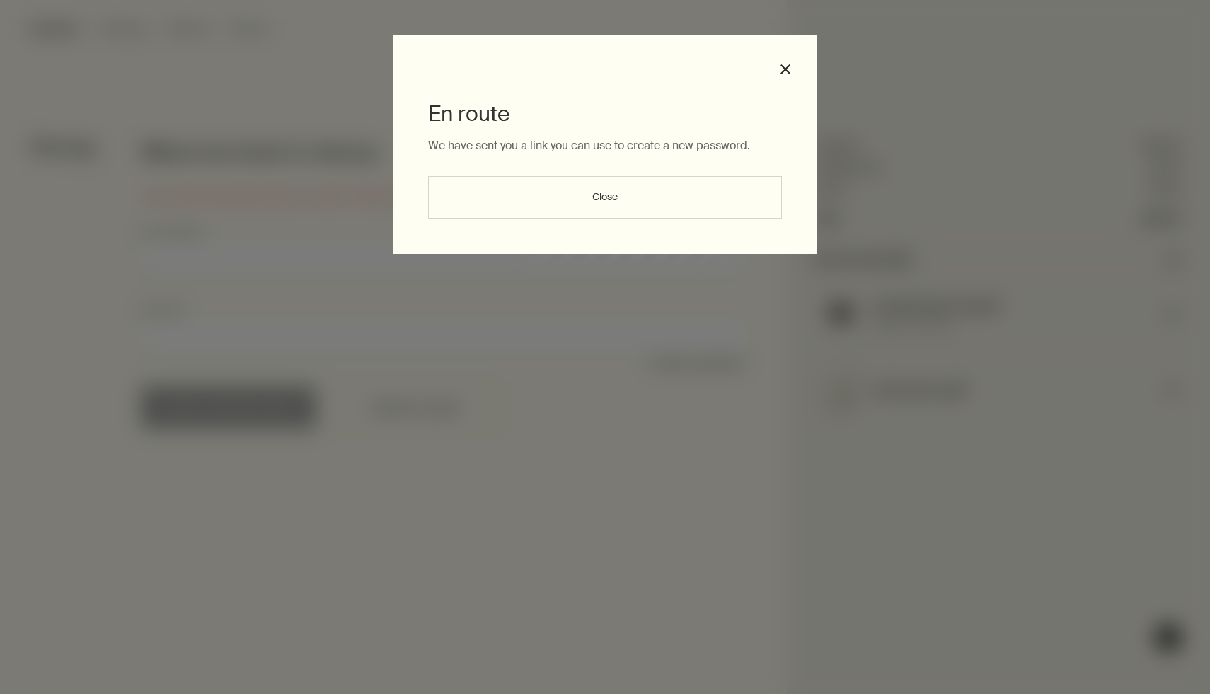
click at [577, 201] on button "Close" at bounding box center [605, 197] width 354 height 42
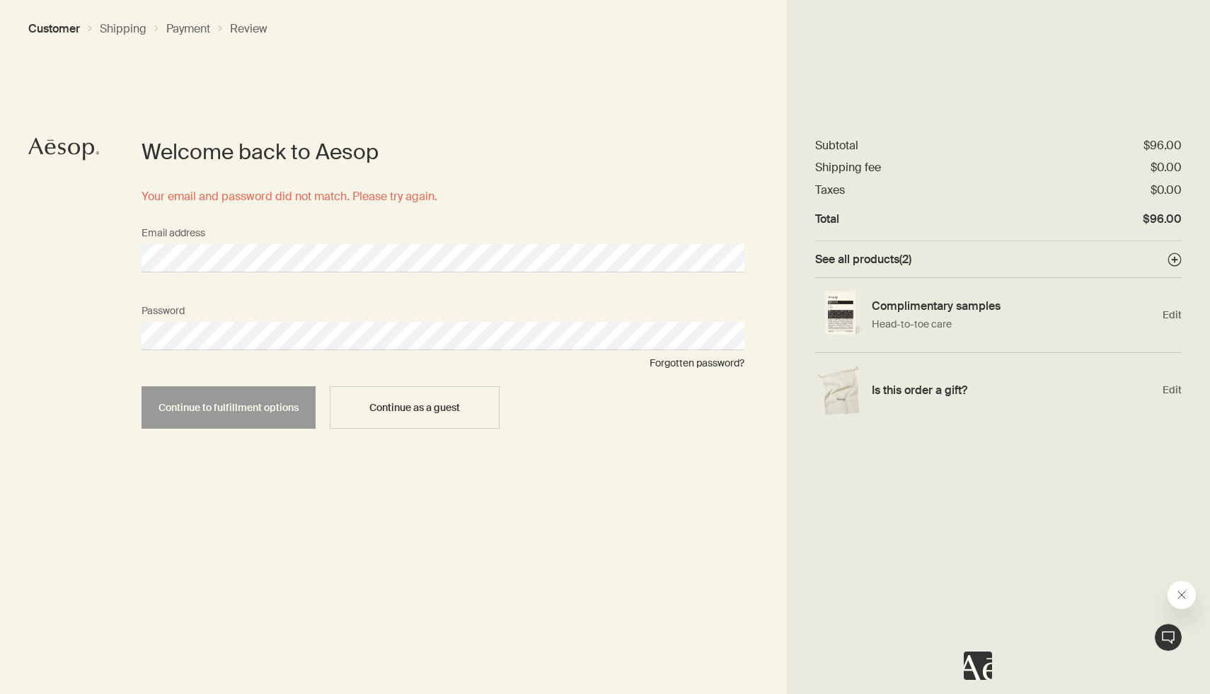
click at [0, 327] on div "Welcome back to Aesop Your email and password did not match. Please try again. …" at bounding box center [605, 347] width 1210 height 694
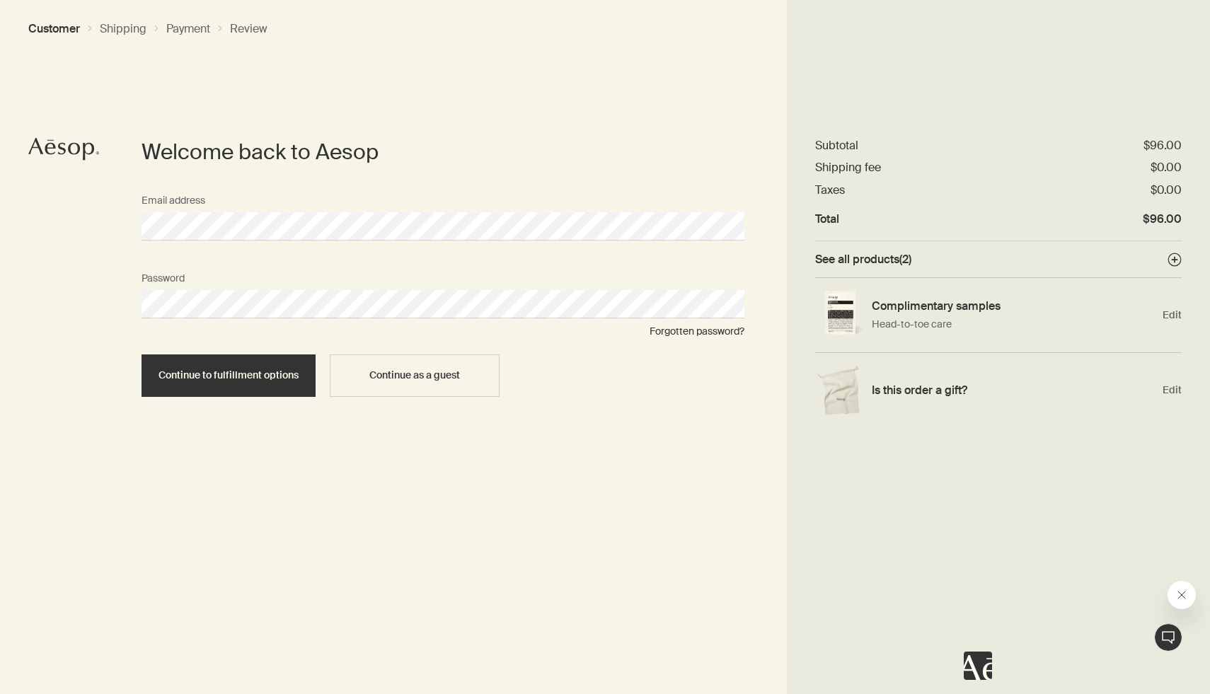
click at [138, 371] on div "Continue to fulfillment options Continue as a guest" at bounding box center [442, 376] width 617 height 42
click at [151, 373] on button "Continue to fulfillment options" at bounding box center [229, 376] width 174 height 42
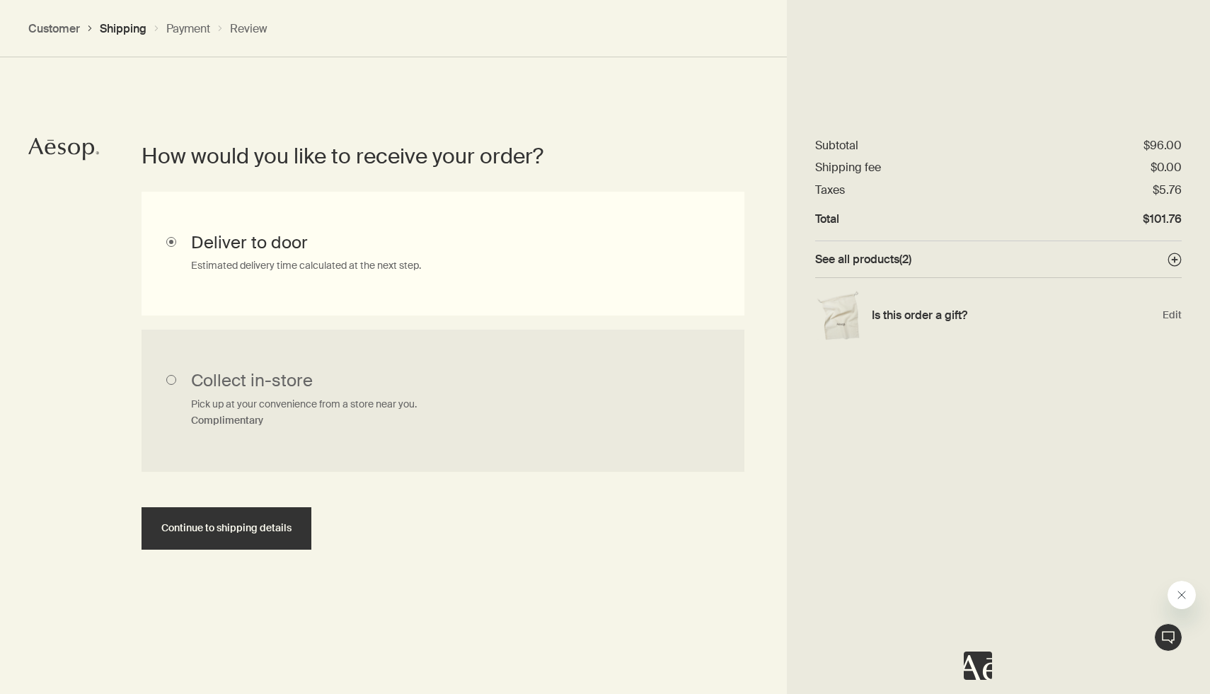
scroll to position [327, 0]
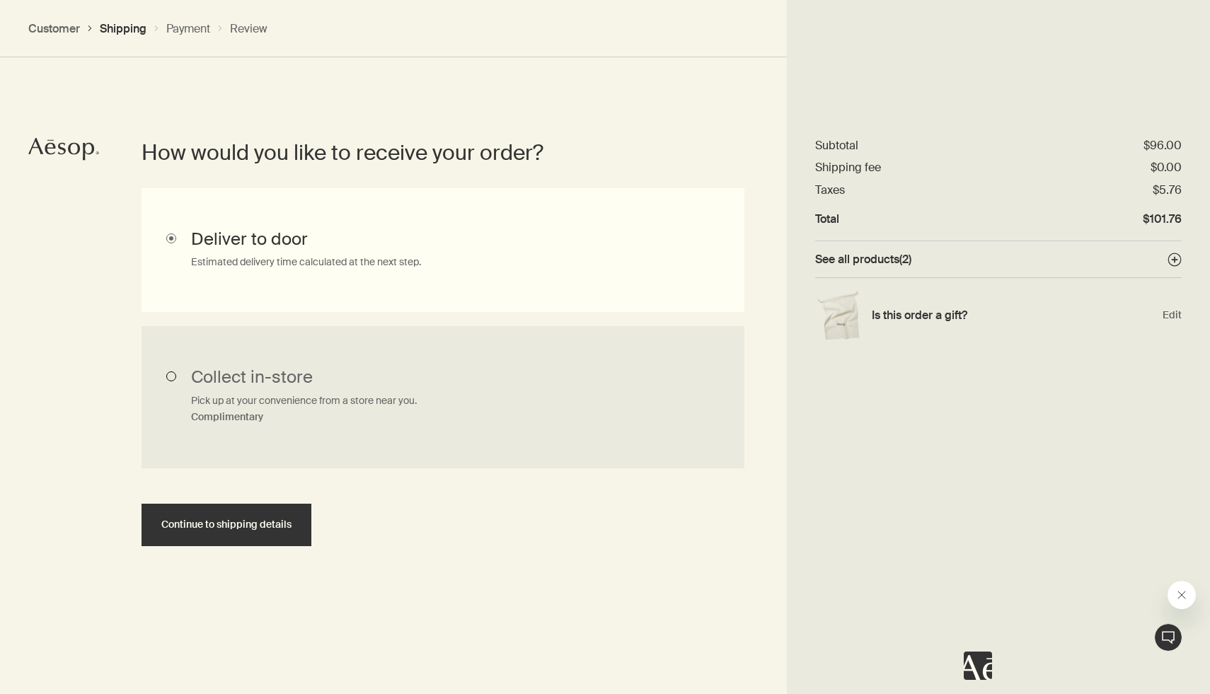
click at [376, 384] on input "Collect in-store Pick up at your convenience from a store near you. Complimenta…" at bounding box center [443, 397] width 603 height 143
radio input "true"
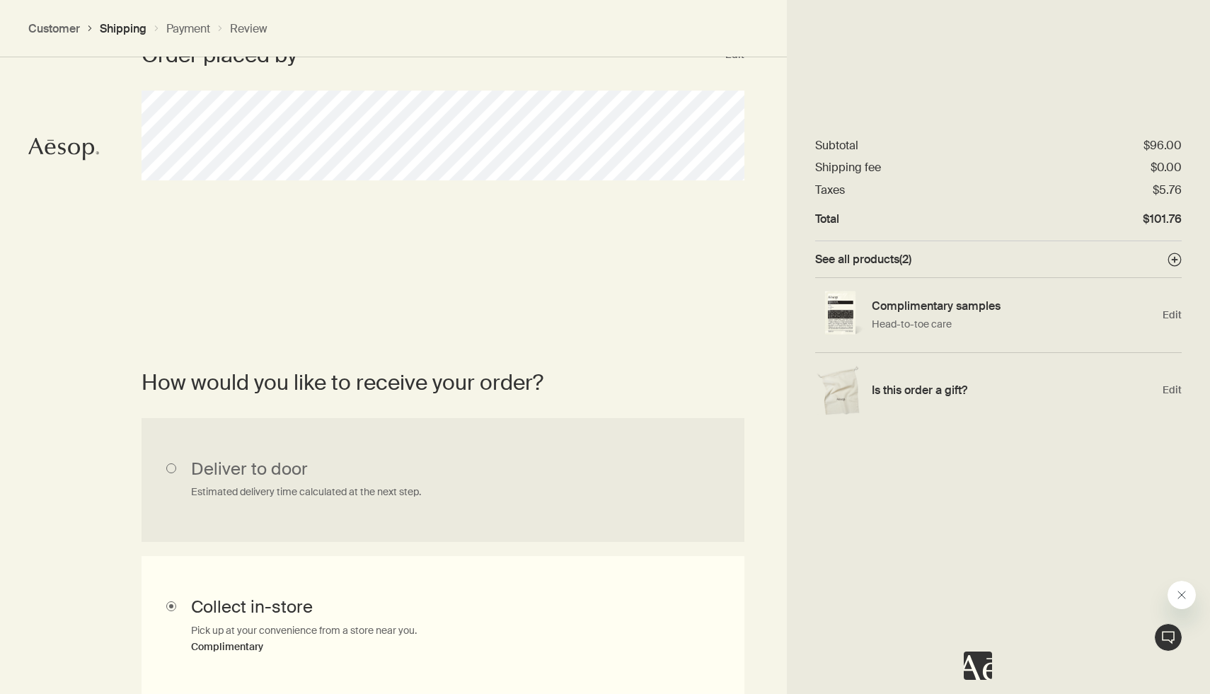
scroll to position [0, 0]
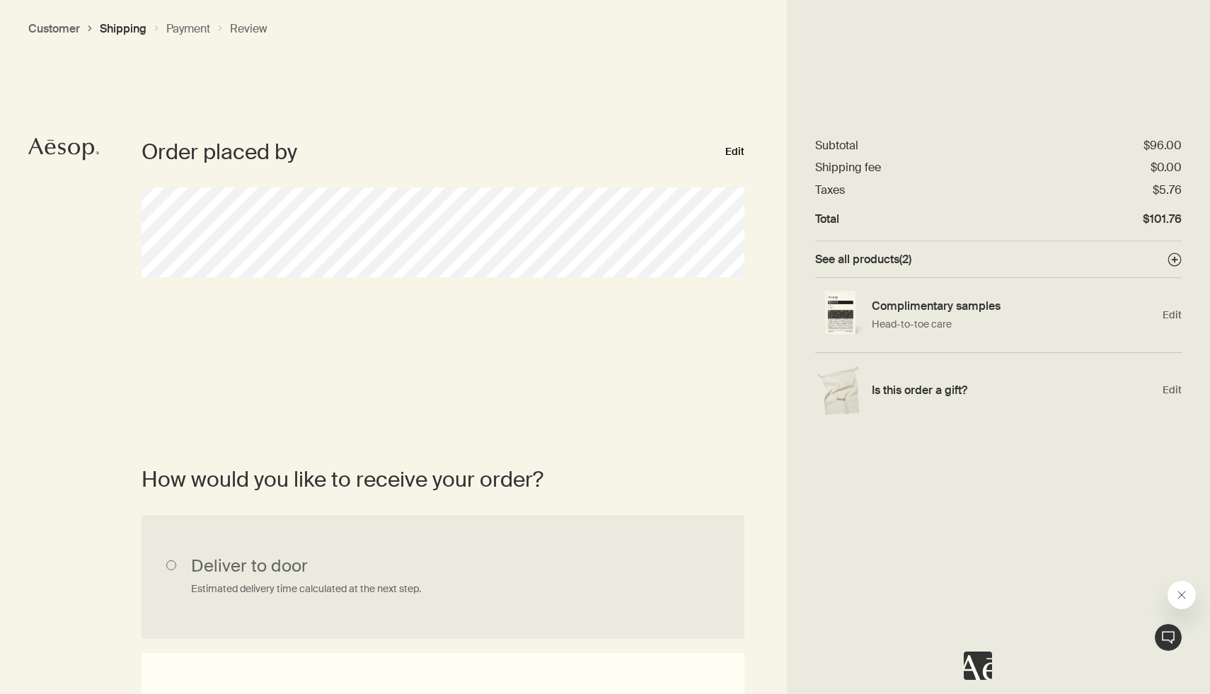
click at [736, 149] on button "Edit" at bounding box center [734, 152] width 19 height 17
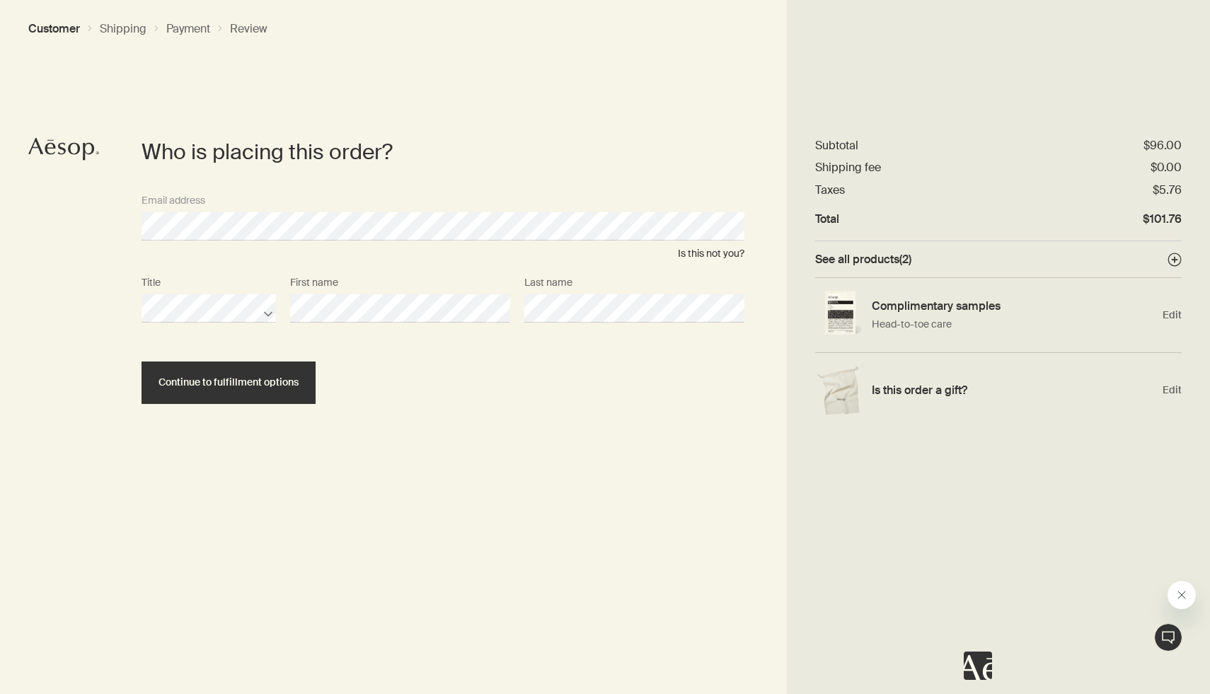
click at [282, 310] on div "Title First name Last name" at bounding box center [442, 309] width 617 height 78
click at [217, 381] on span "Continue to fulfillment options" at bounding box center [229, 382] width 140 height 11
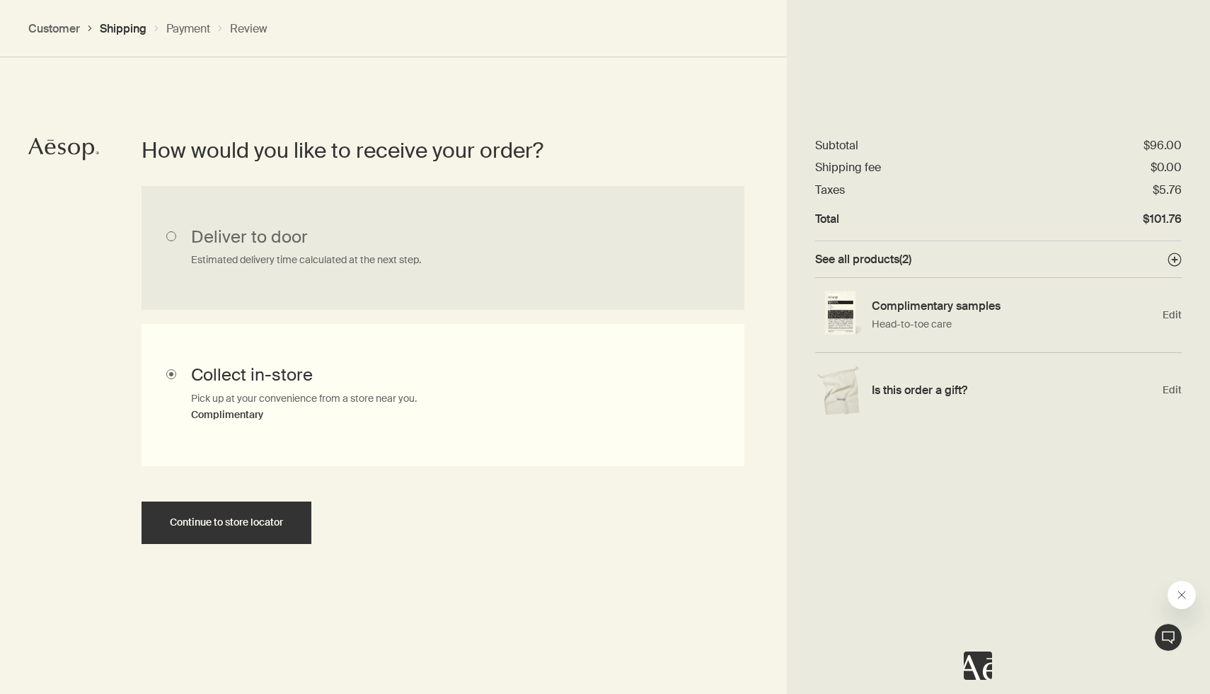
scroll to position [357, 0]
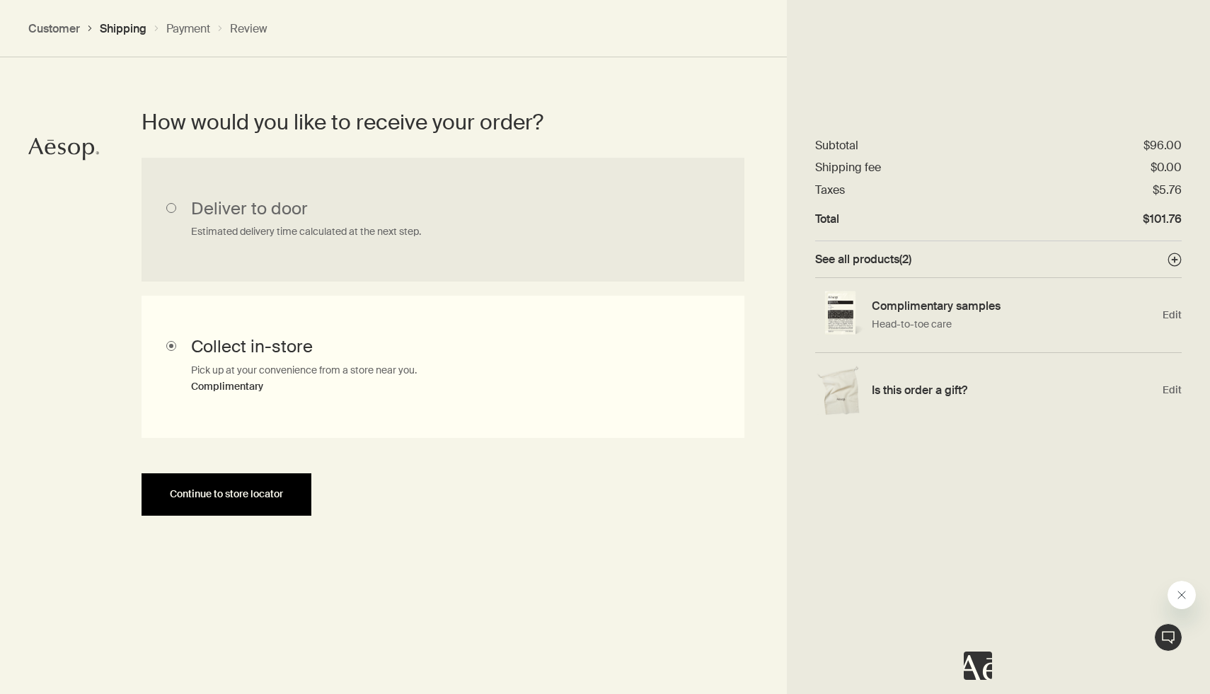
click at [272, 491] on span "Continue to store locator" at bounding box center [226, 494] width 113 height 11
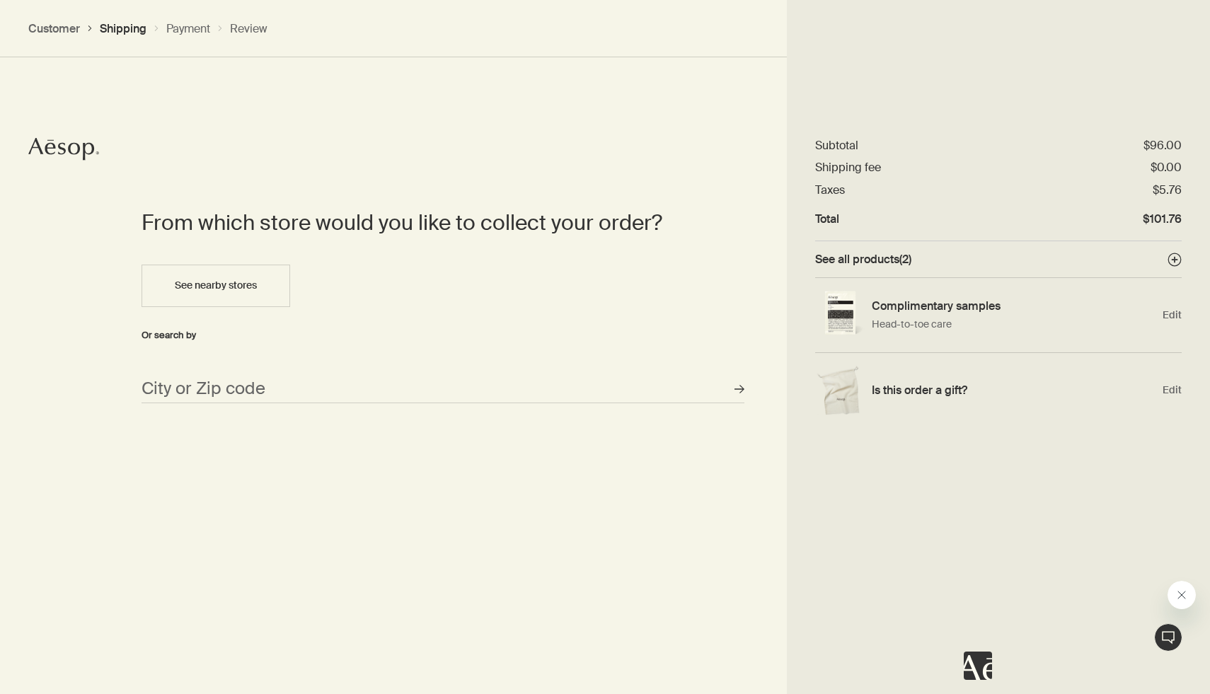
scroll to position [491, 0]
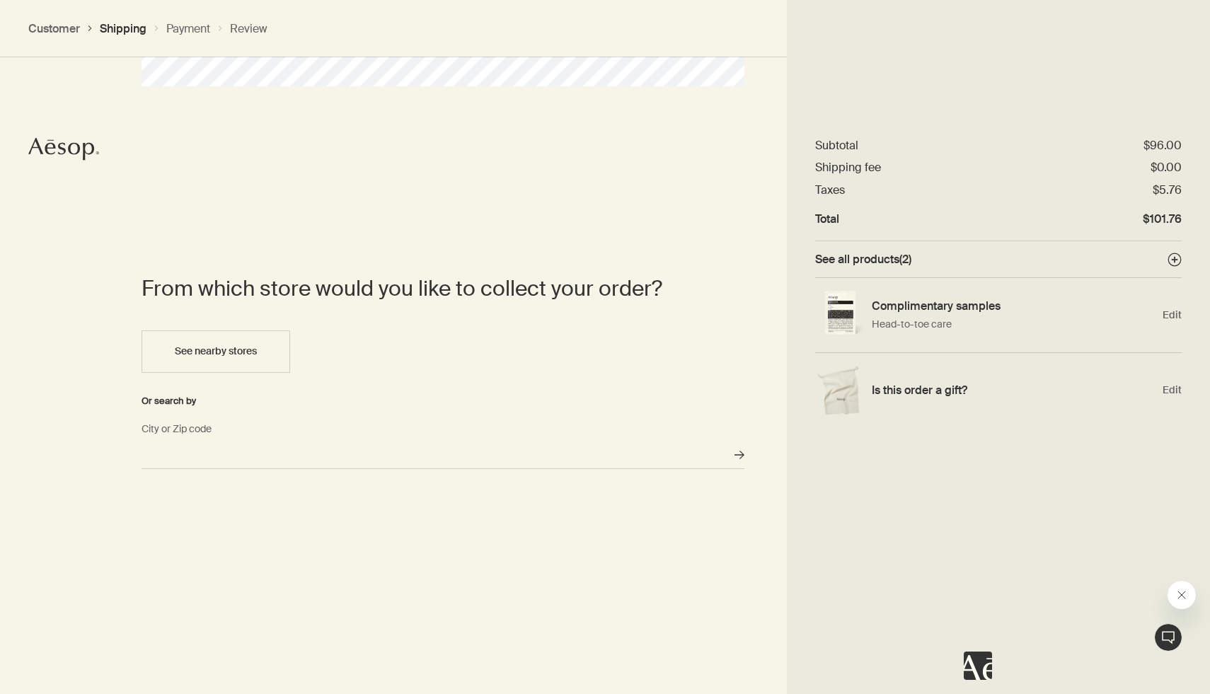
click at [248, 458] on input "City or Zip code" at bounding box center [443, 455] width 603 height 28
type input "Arlington, VA 22202"
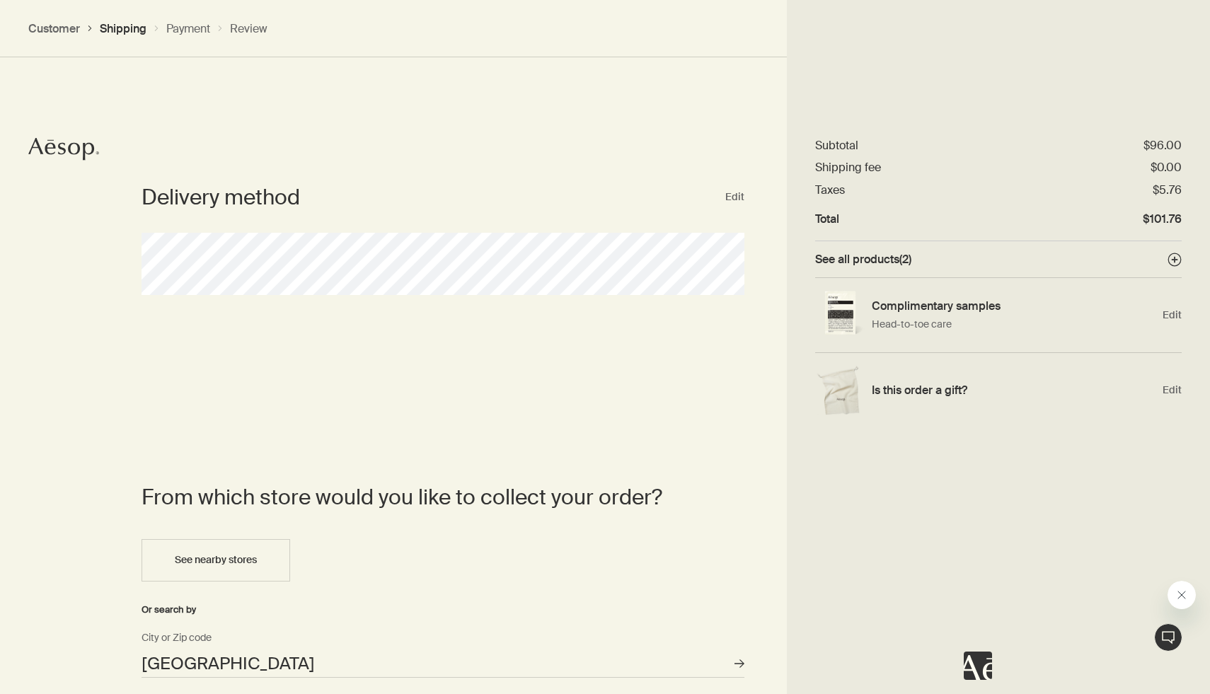
scroll to position [672, 0]
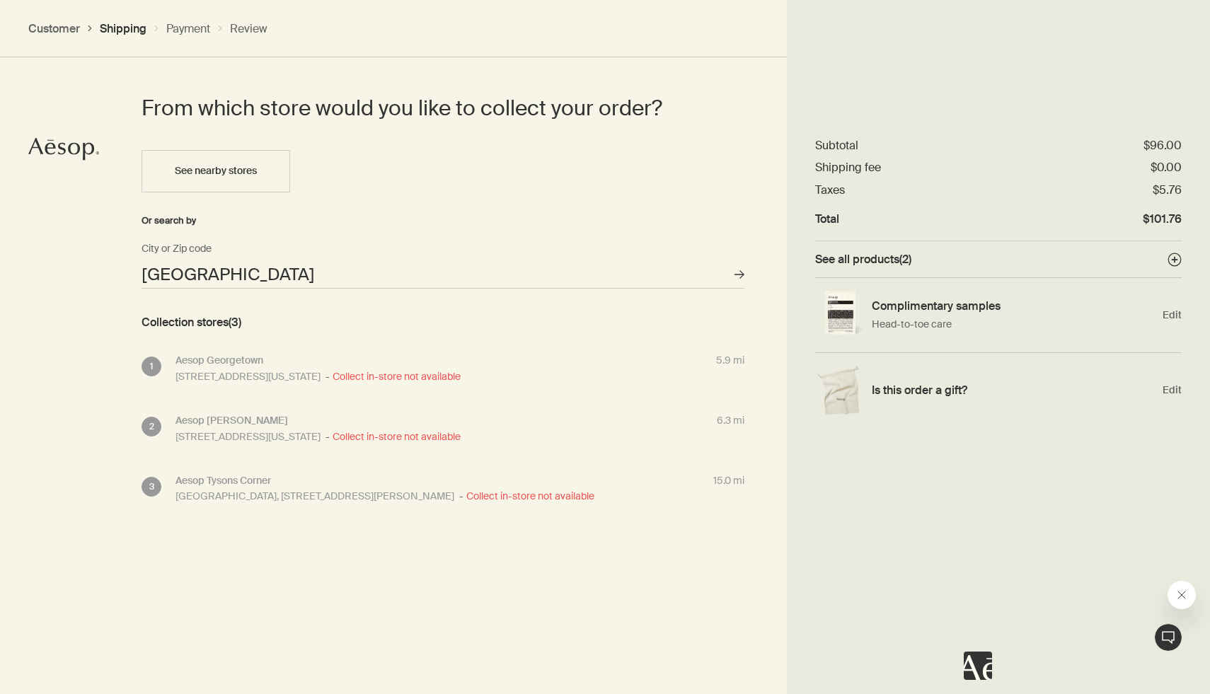
click at [460, 374] on span "Collect in-store not available" at bounding box center [392, 376] width 138 height 13
click at [461, 378] on span "Collect in-store not available" at bounding box center [392, 376] width 138 height 13
click at [461, 430] on span "Collect in-store not available" at bounding box center [392, 436] width 138 height 13
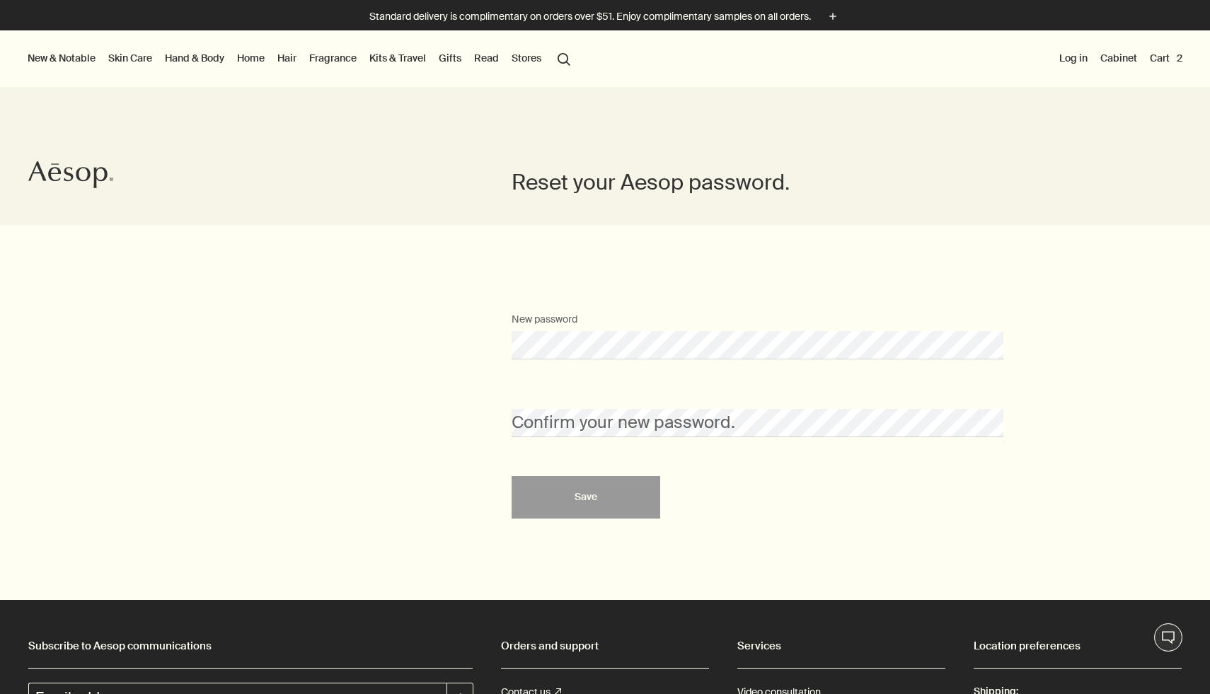
click at [540, 405] on div "Confirm your new password." at bounding box center [758, 410] width 507 height 53
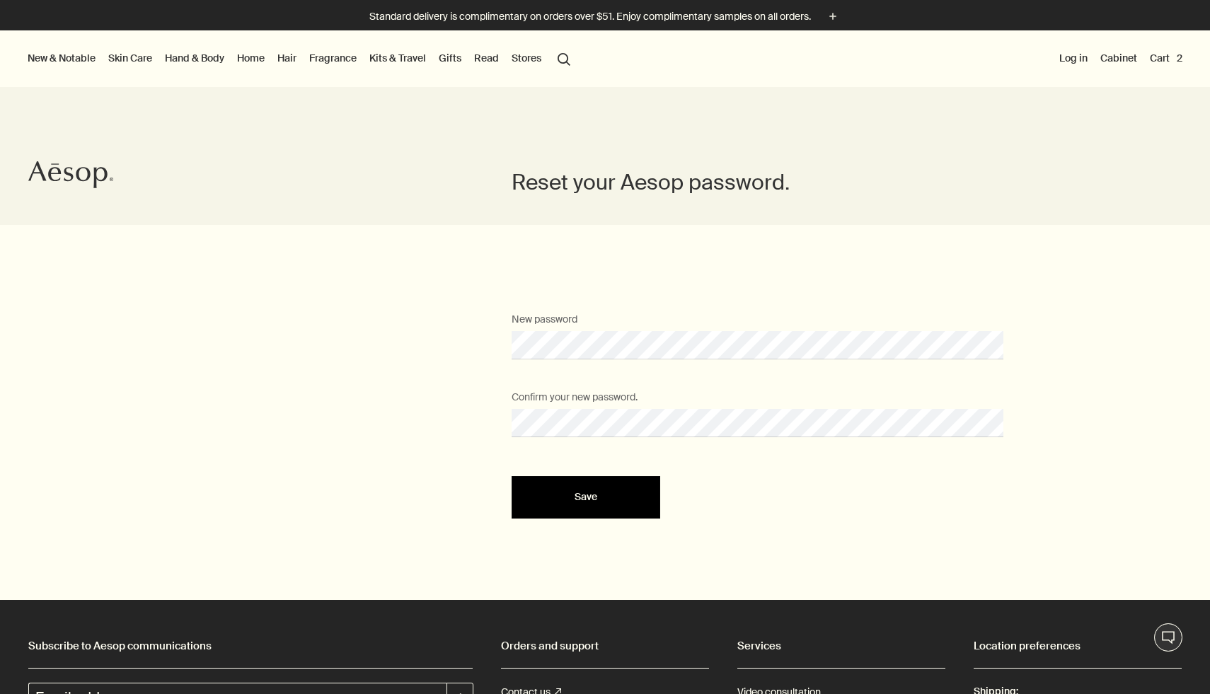
click at [560, 486] on button "Save" at bounding box center [586, 497] width 149 height 42
